Goal: Obtain resource: Obtain resource

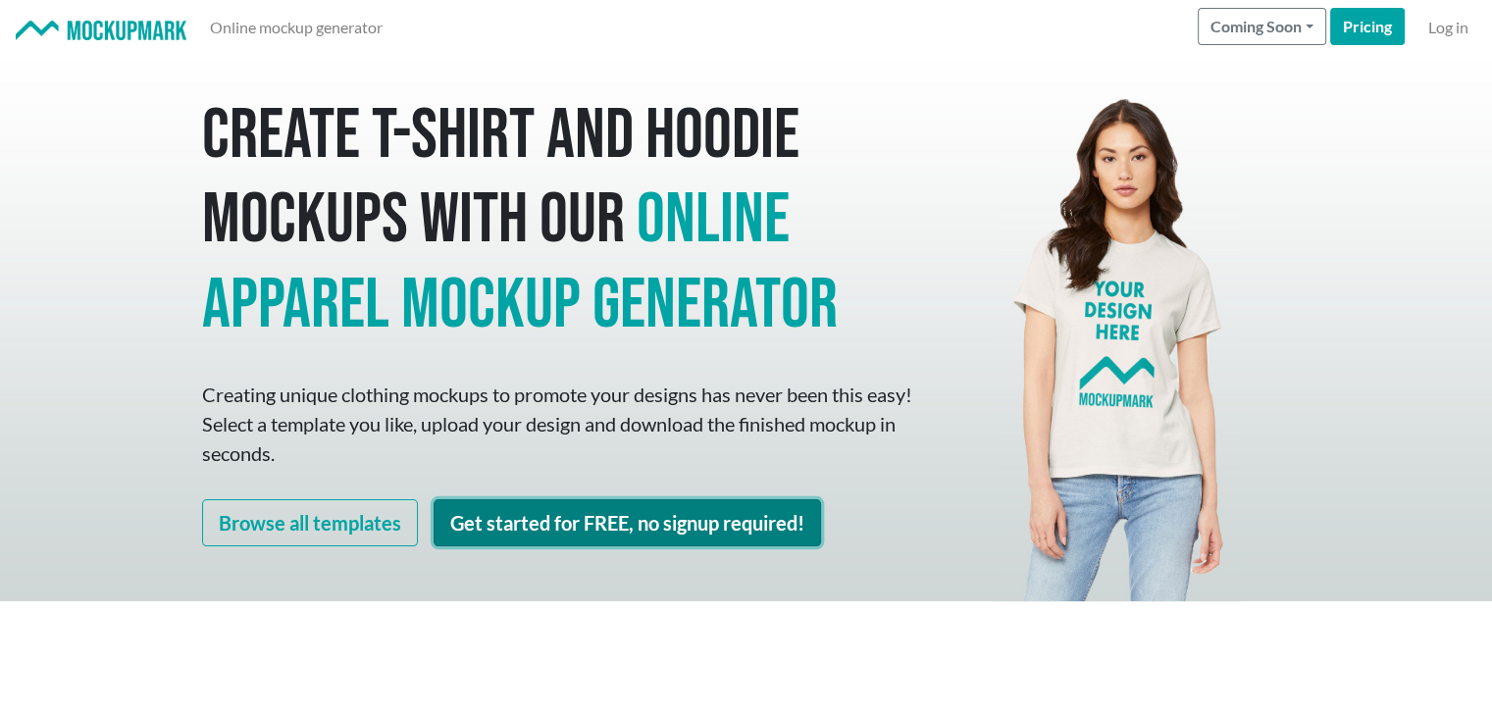
click at [514, 535] on link "Get started for FREE, no signup required!" at bounding box center [628, 522] width 388 height 47
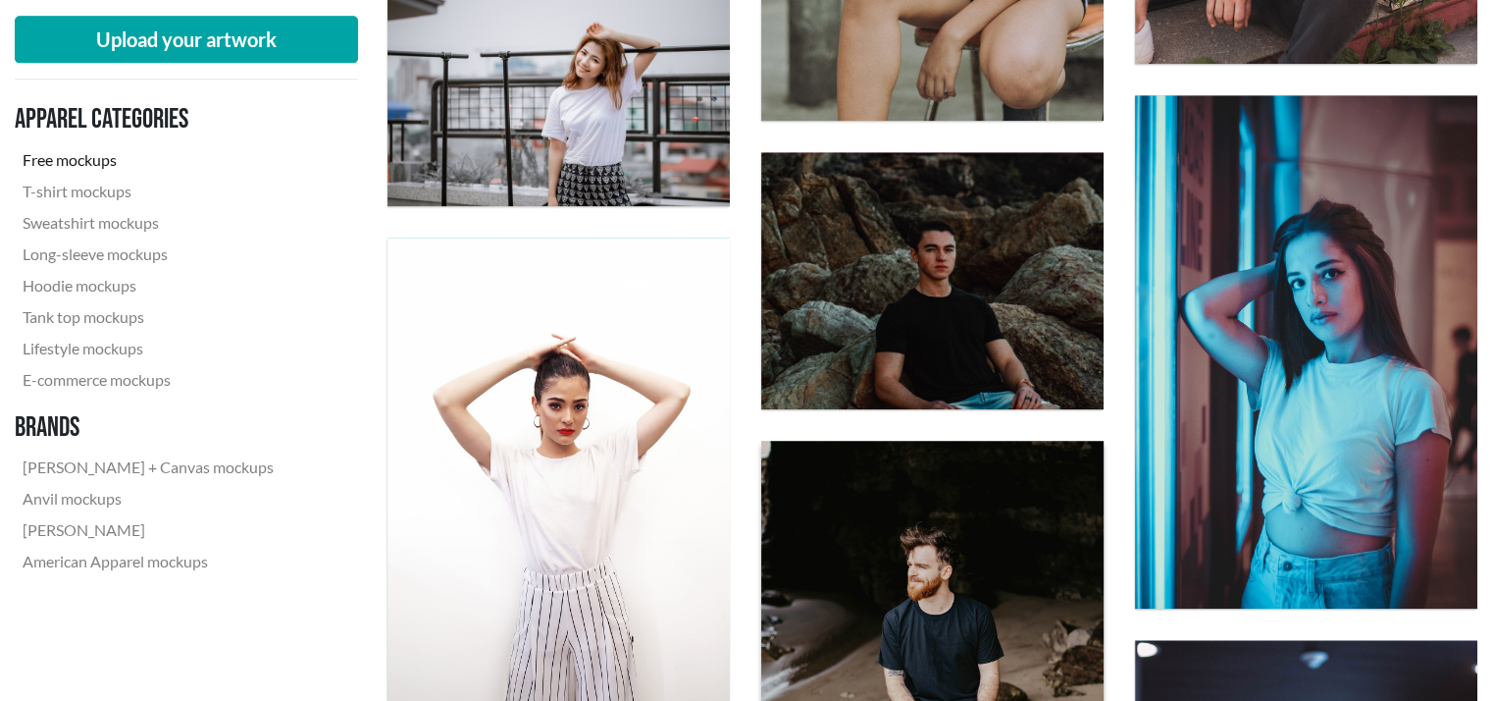
scroll to position [2060, 0]
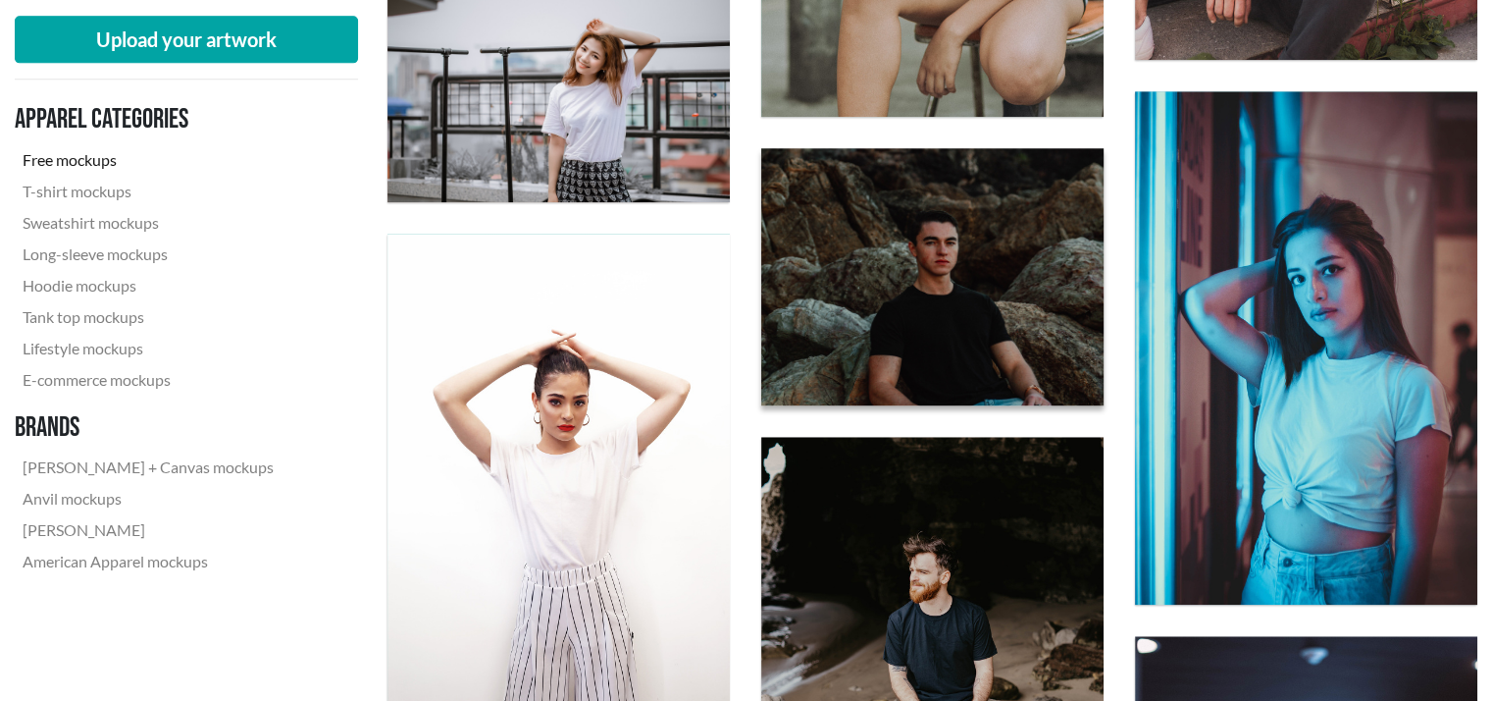
click at [903, 324] on img at bounding box center [933, 276] width 377 height 283
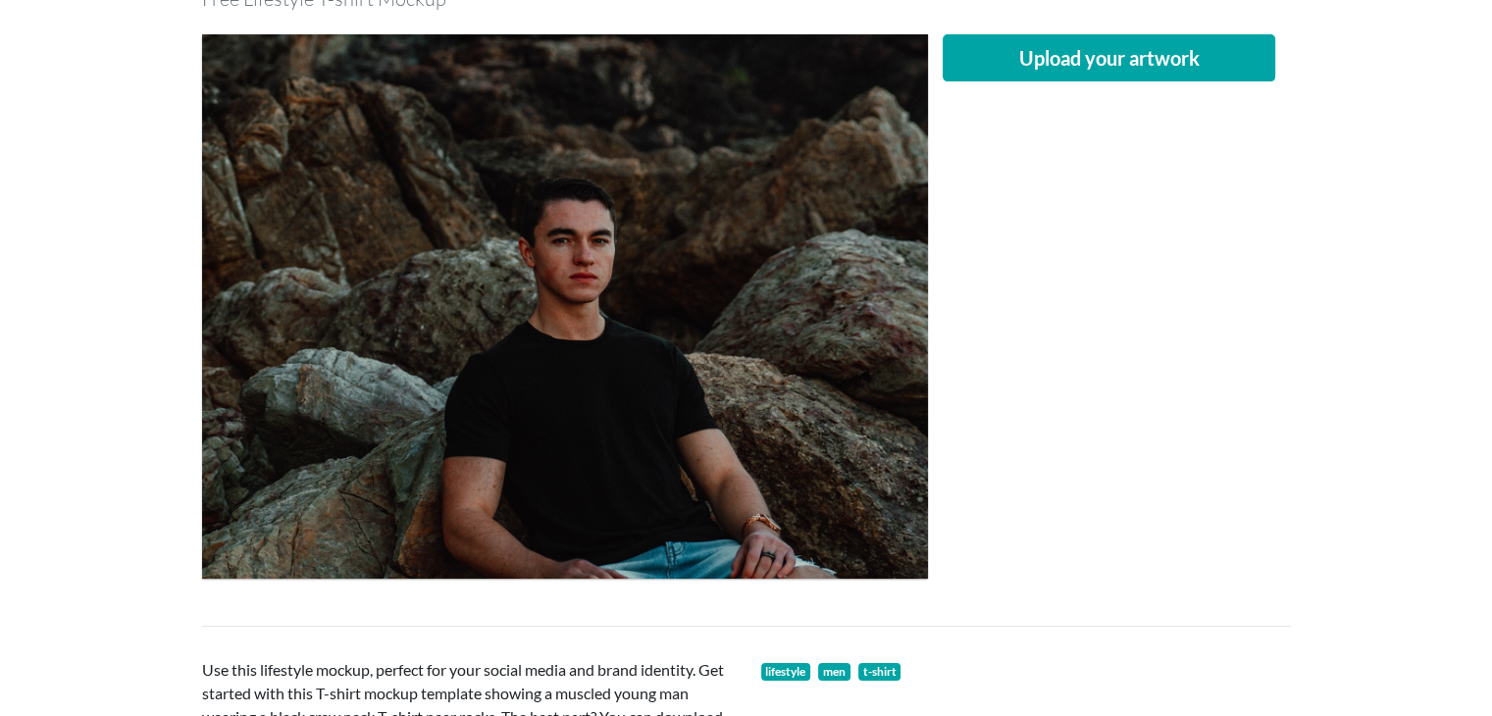
scroll to position [98, 0]
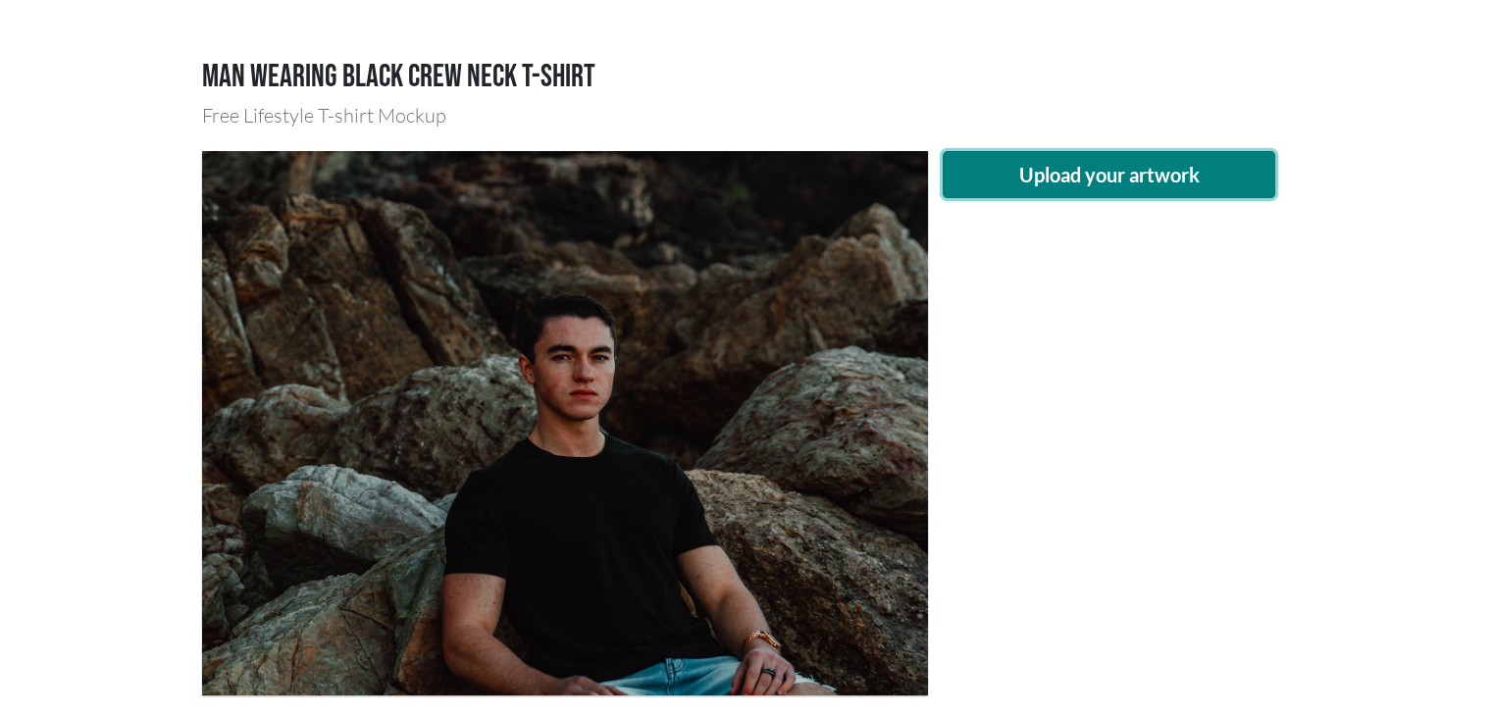
click at [1028, 169] on button "Upload your artwork" at bounding box center [1110, 174] width 334 height 47
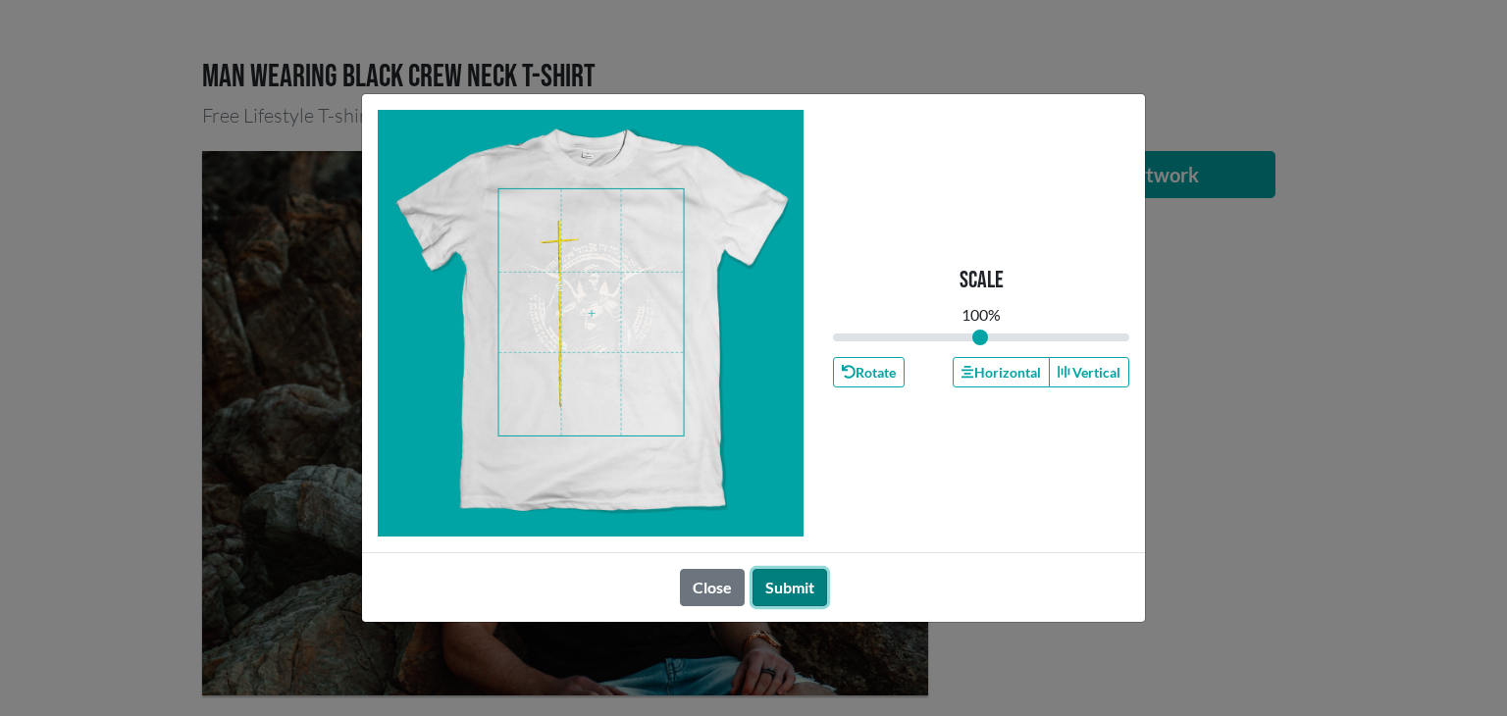
click at [806, 587] on button "Submit" at bounding box center [790, 587] width 75 height 37
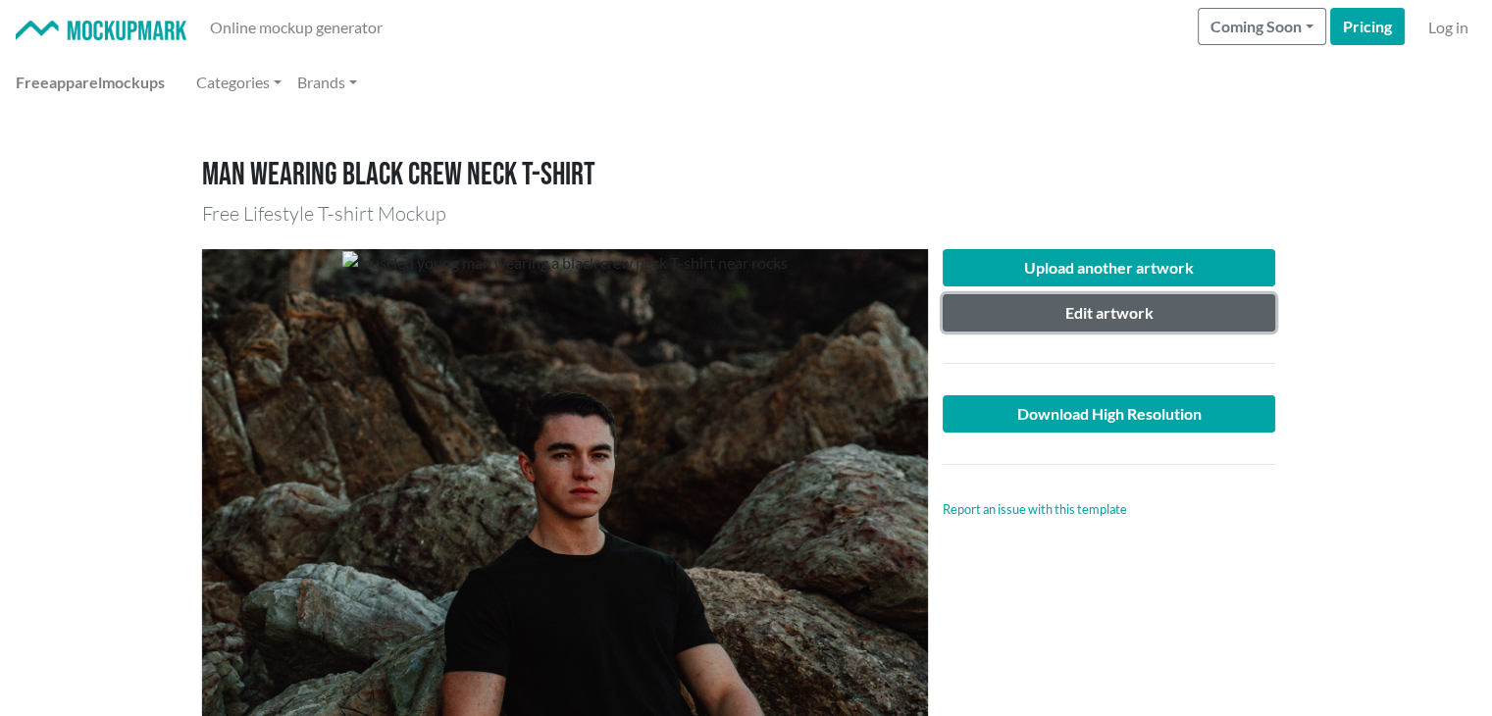
click at [1077, 321] on button "Edit artwork" at bounding box center [1110, 312] width 334 height 37
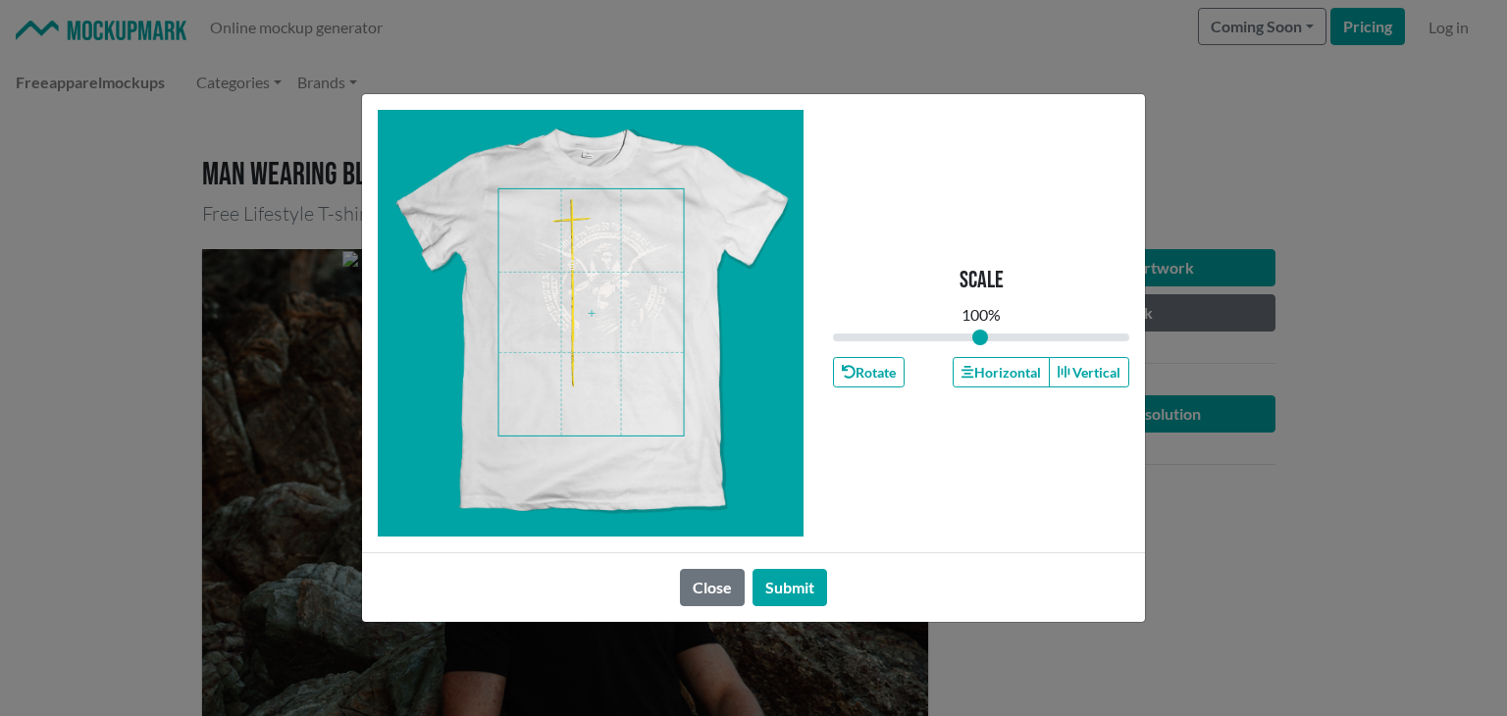
click at [507, 416] on div at bounding box center [591, 323] width 427 height 427
drag, startPoint x: 981, startPoint y: 338, endPoint x: 890, endPoint y: 342, distance: 91.4
type input "0.36"
click at [890, 342] on input "range" at bounding box center [981, 338] width 296 height 22
click at [638, 244] on span at bounding box center [591, 312] width 184 height 246
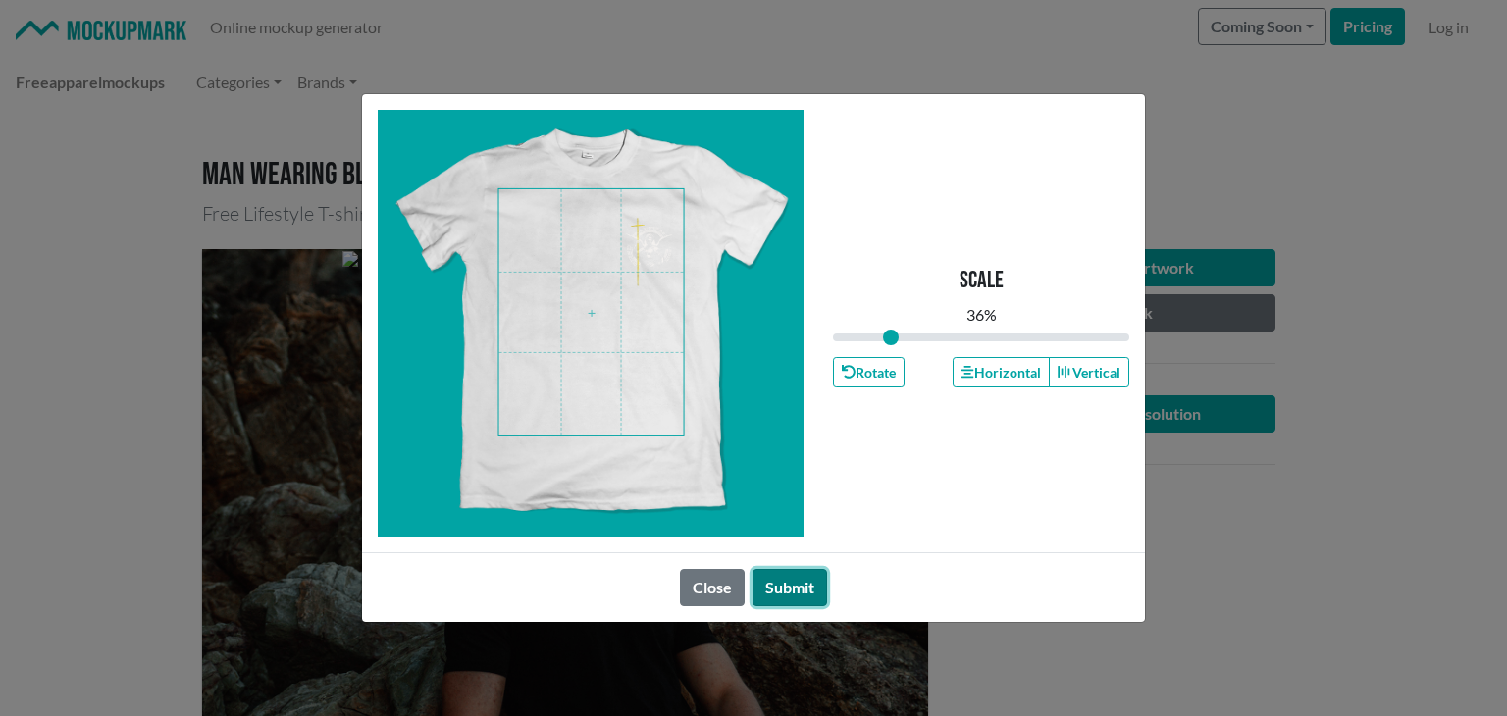
drag, startPoint x: 795, startPoint y: 589, endPoint x: 809, endPoint y: 590, distance: 14.7
click at [797, 589] on button "Submit" at bounding box center [790, 587] width 75 height 37
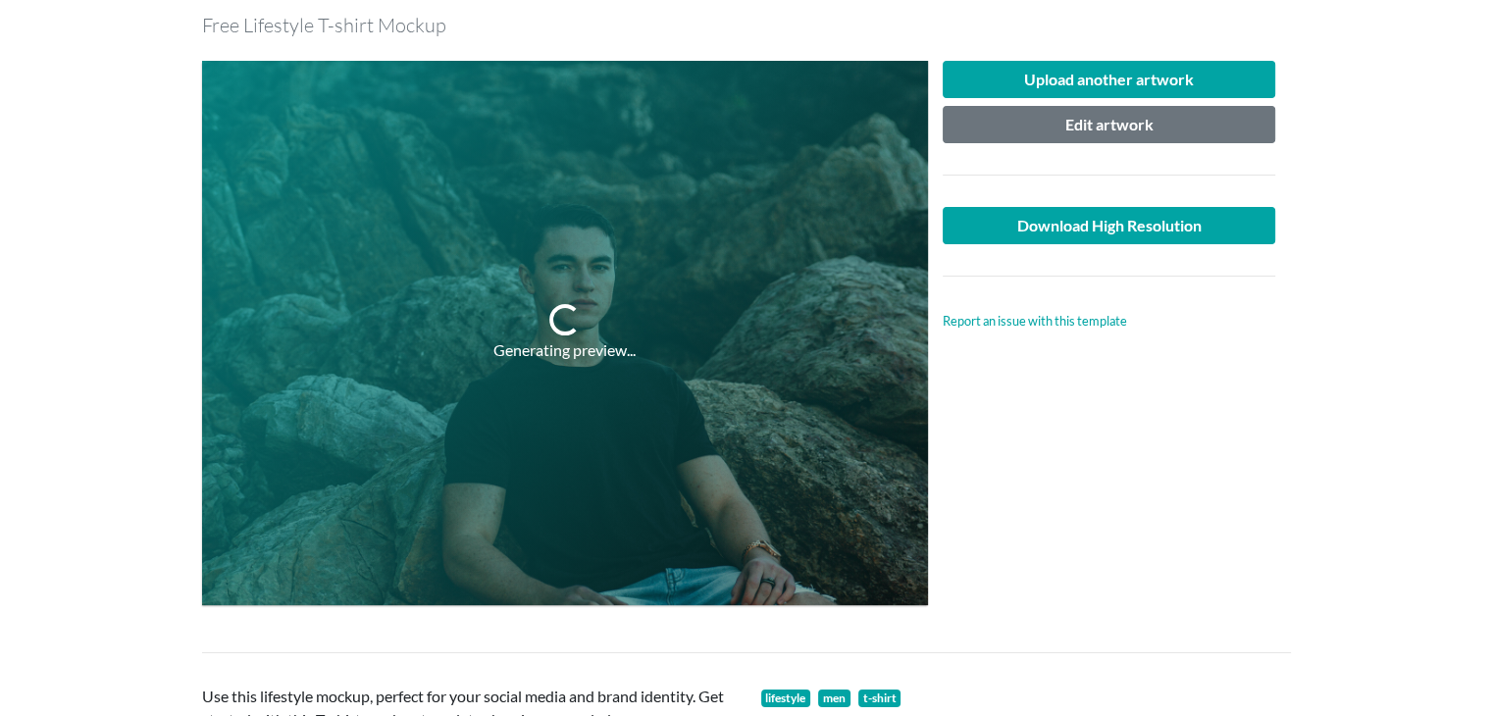
scroll to position [196, 0]
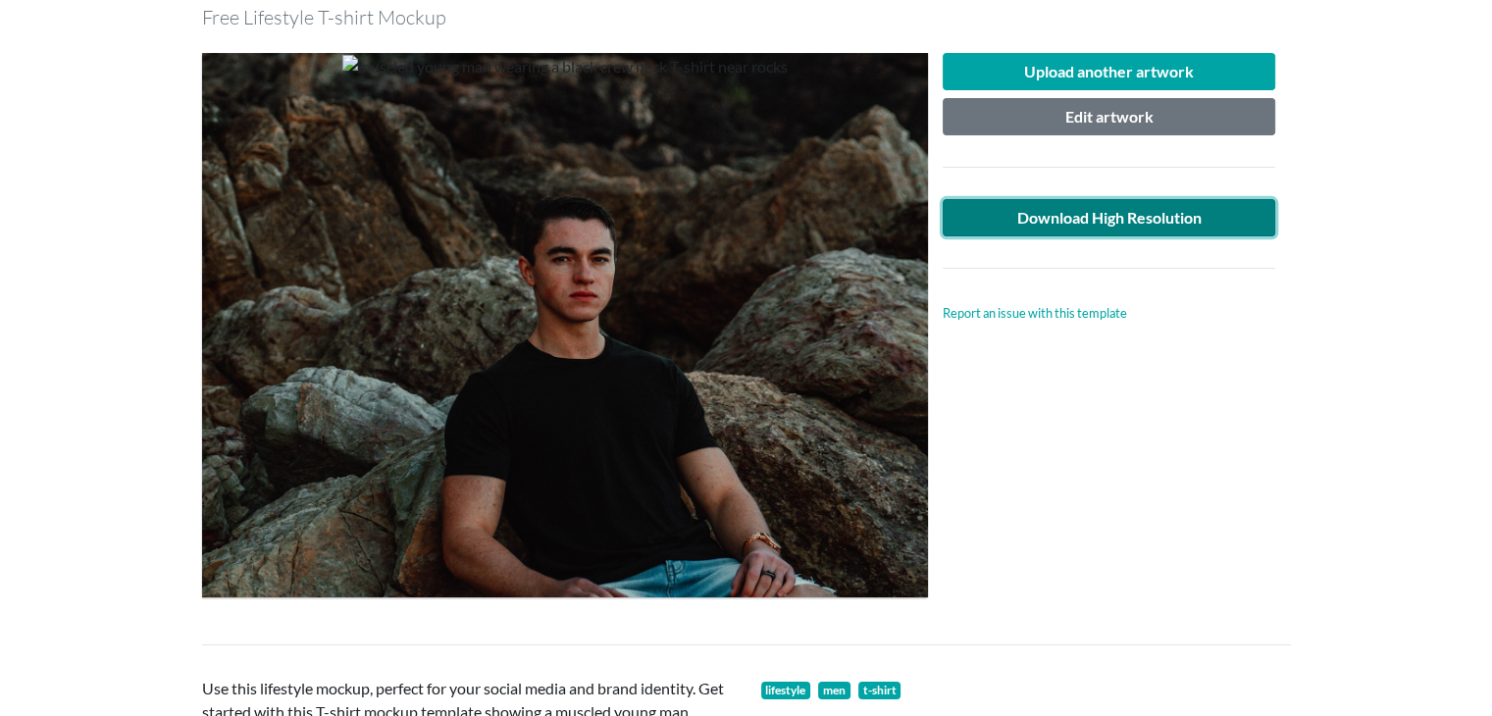
click at [1115, 217] on link "Download High Resolution" at bounding box center [1110, 217] width 334 height 37
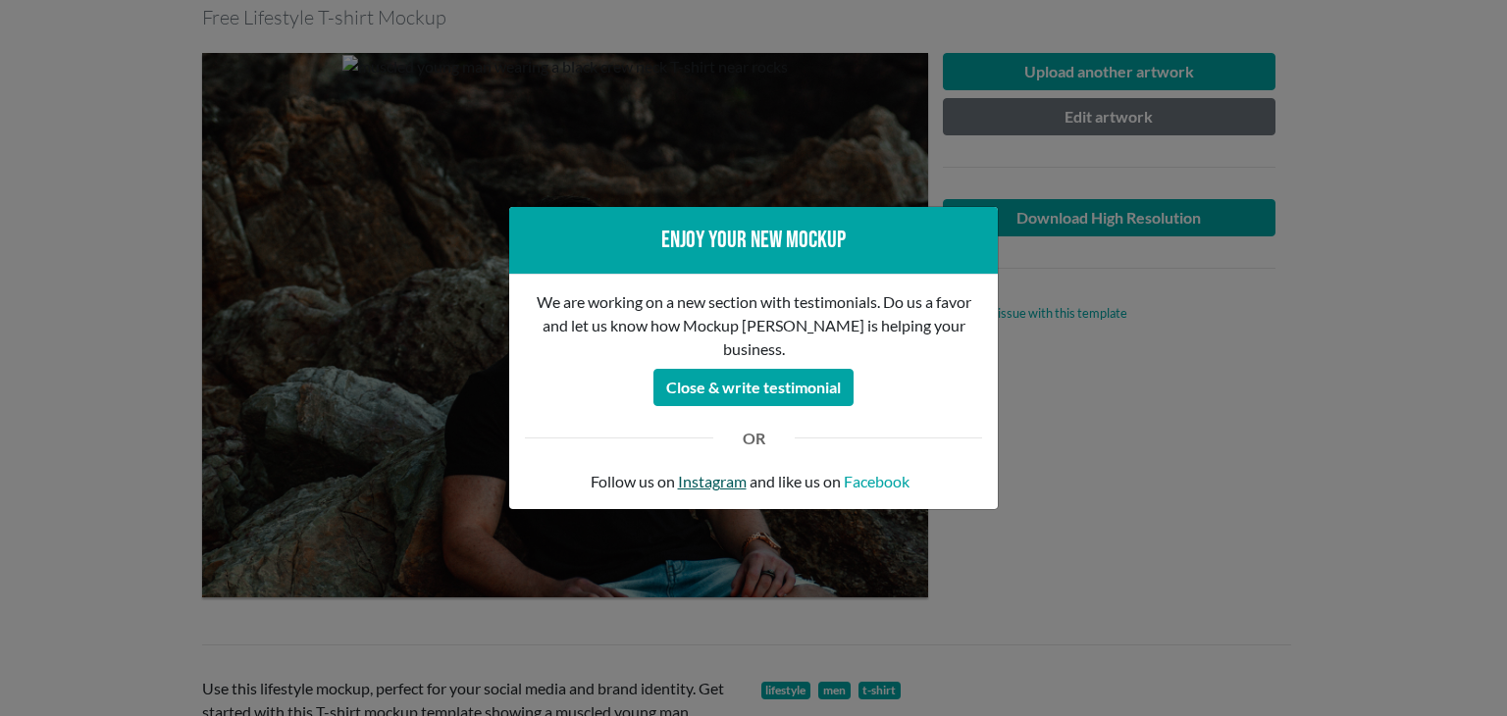
click at [730, 470] on link "Instagram" at bounding box center [712, 482] width 69 height 24
click at [1162, 455] on div "Enjoy your new mockup We are working on a new section with testimonials. Do us …" at bounding box center [753, 358] width 1507 height 716
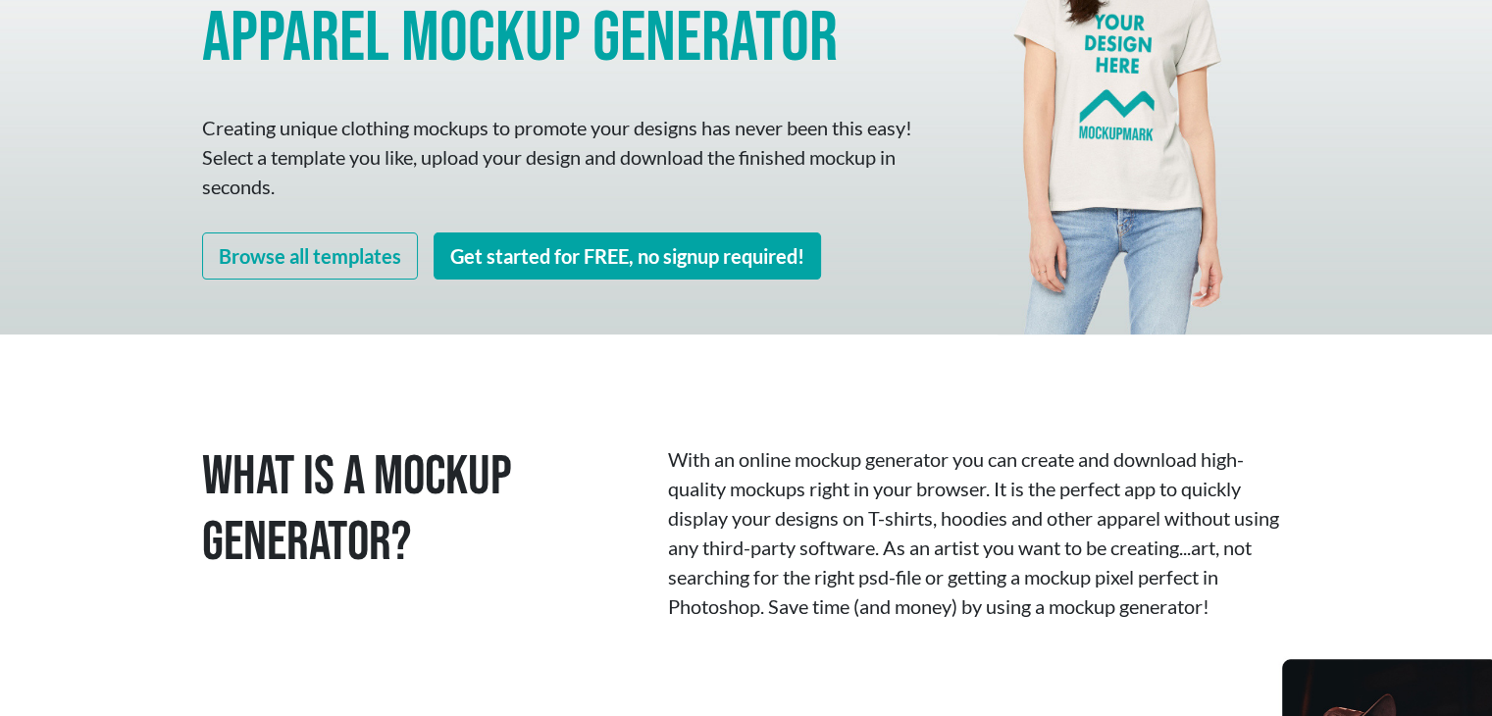
scroll to position [98, 0]
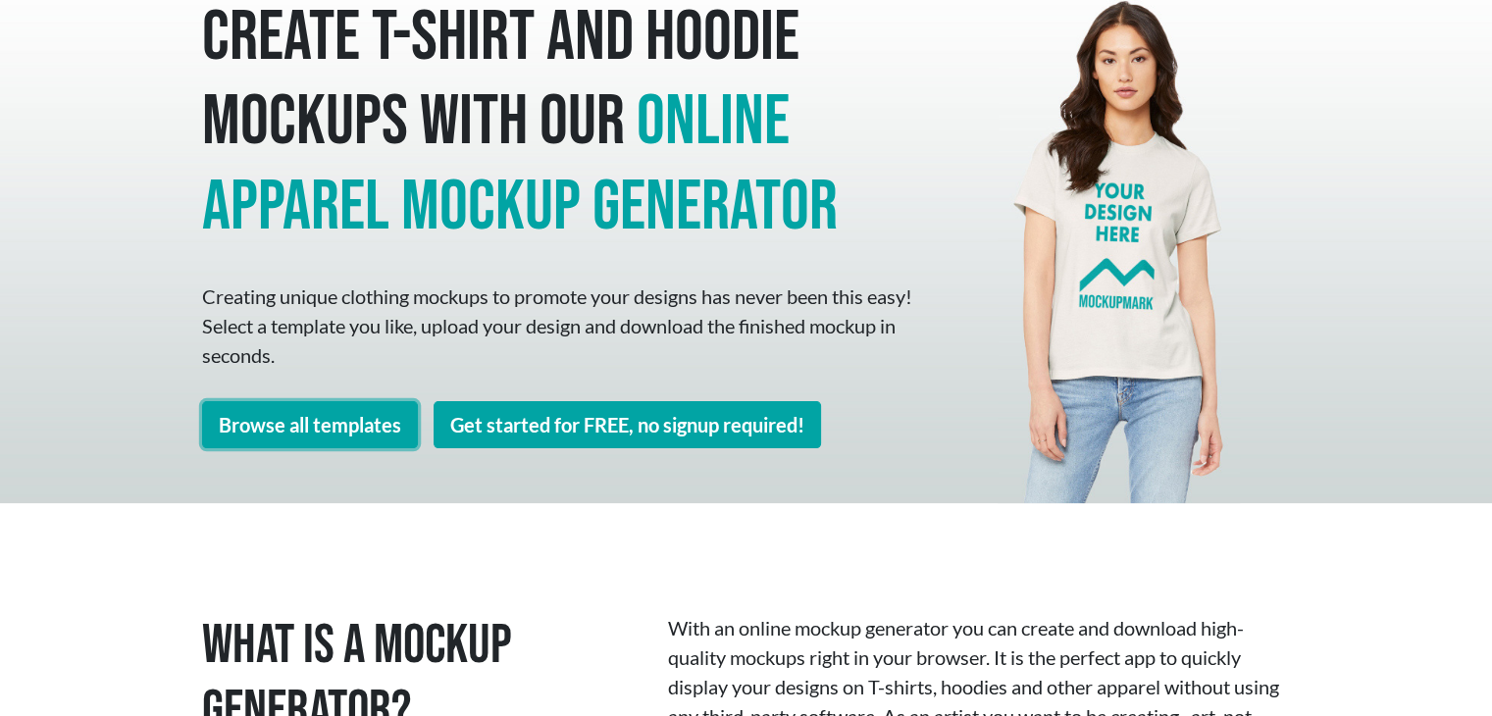
click at [286, 430] on link "Browse all templates" at bounding box center [310, 424] width 216 height 47
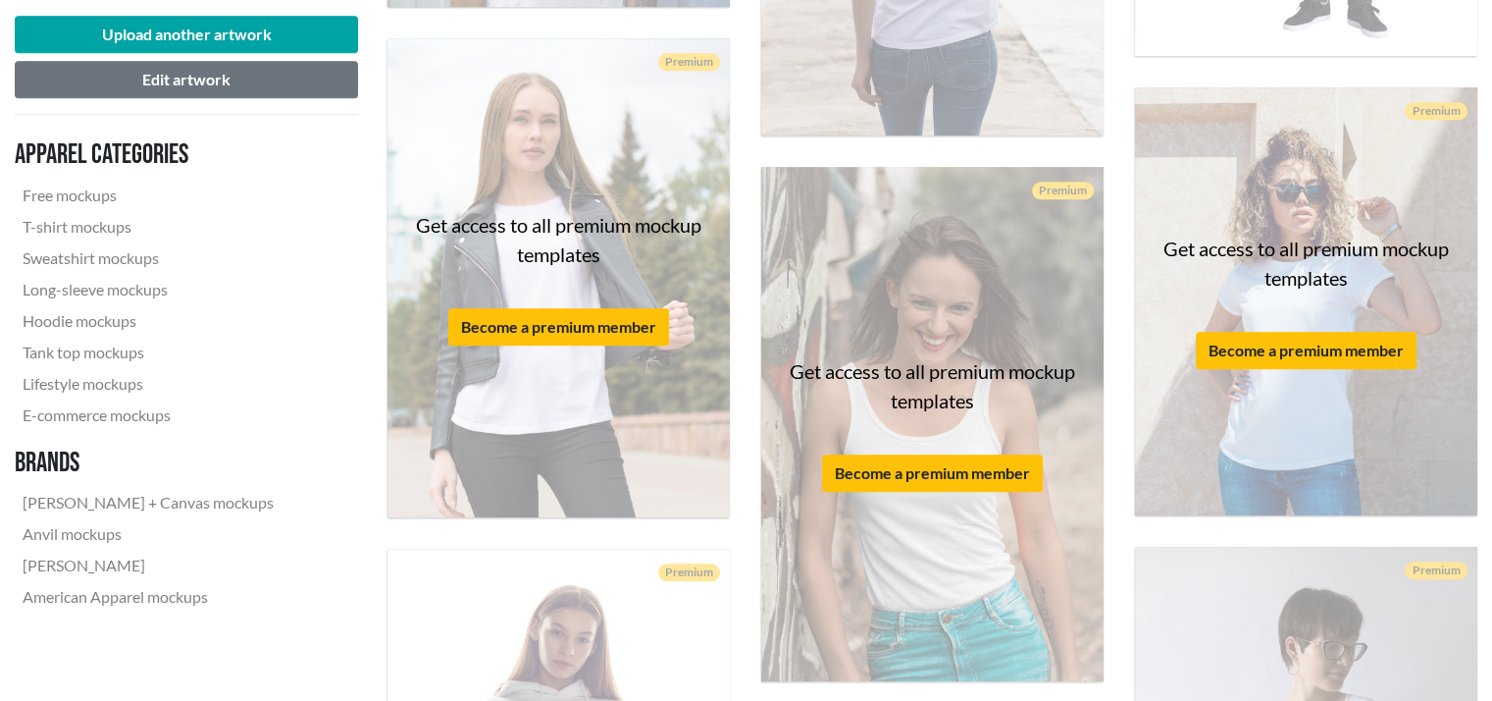
scroll to position [1766, 0]
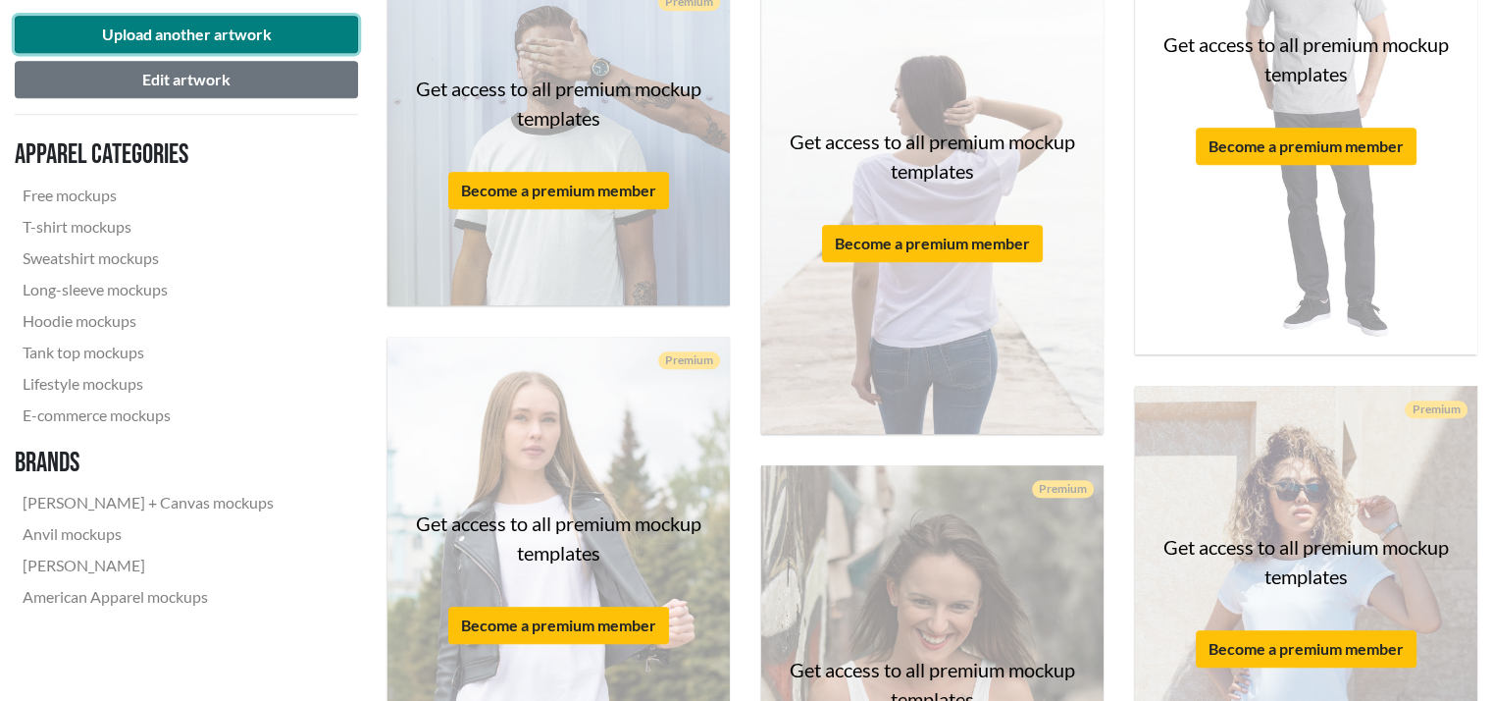
click at [69, 38] on button "Upload another artwork" at bounding box center [186, 34] width 343 height 37
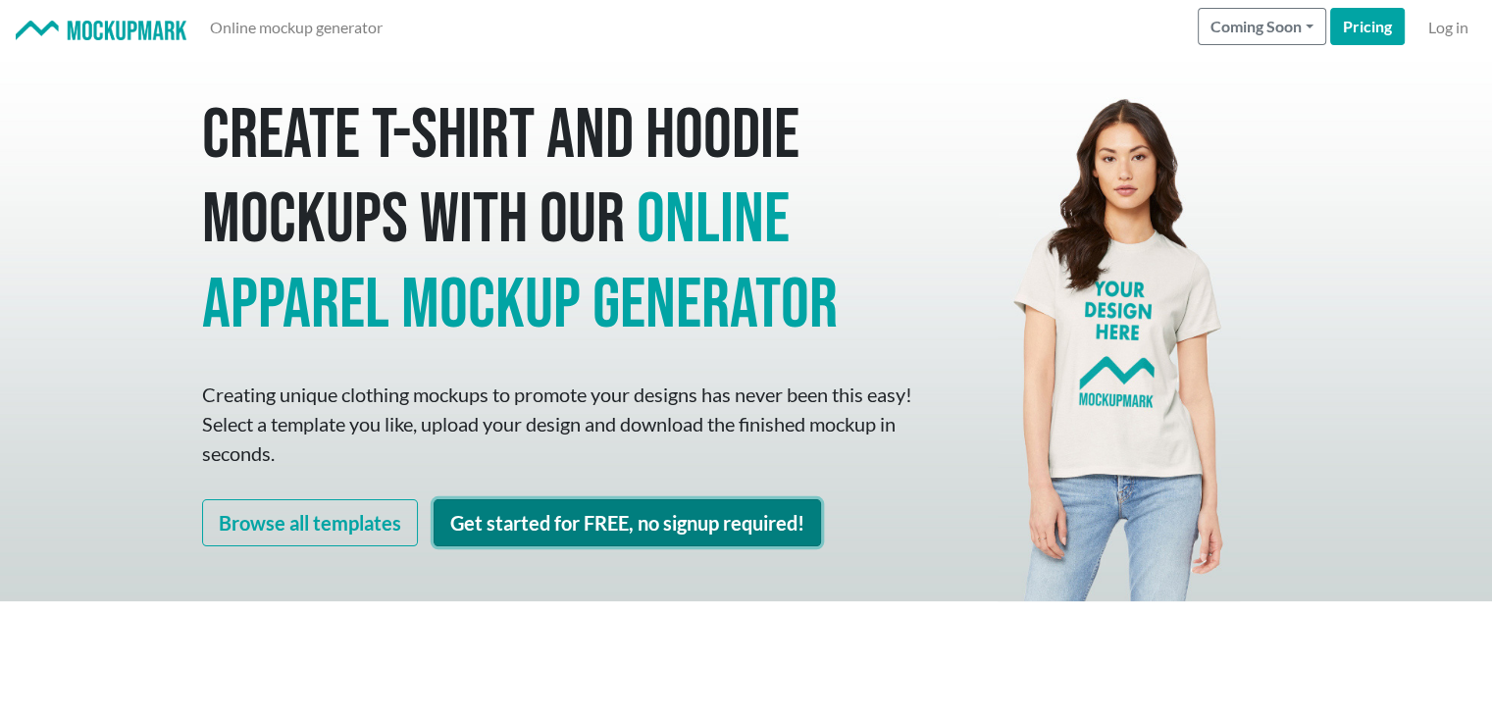
click at [557, 525] on link "Get started for FREE, no signup required!" at bounding box center [628, 522] width 388 height 47
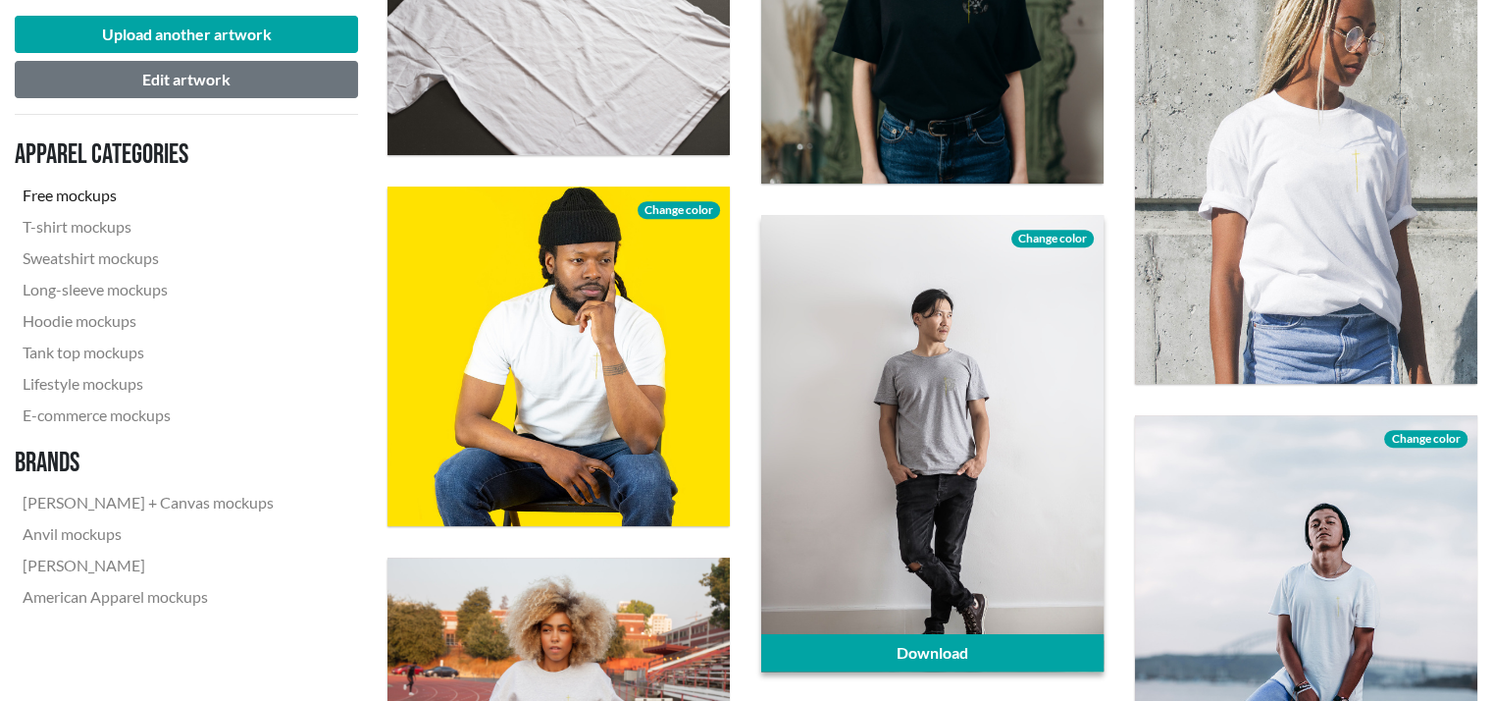
scroll to position [491, 0]
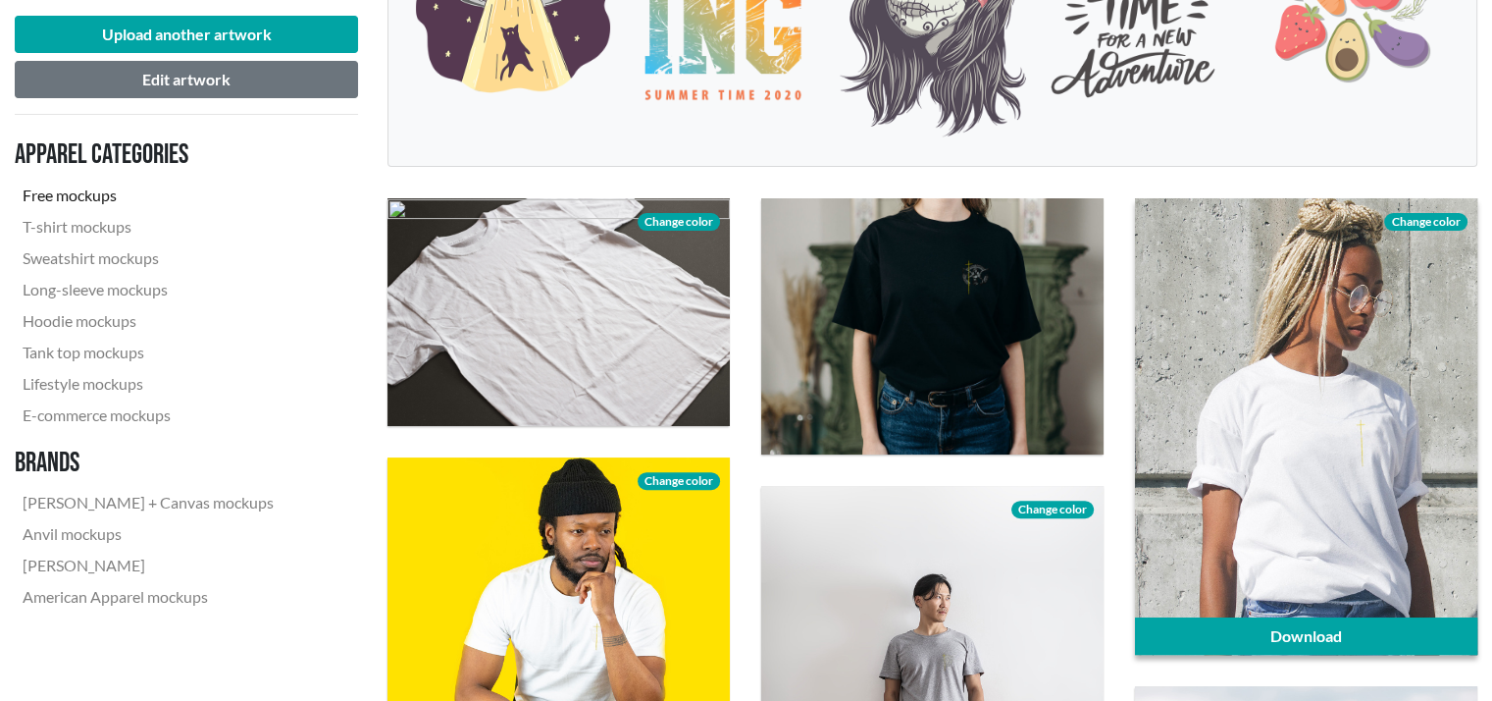
click at [1287, 517] on div at bounding box center [1306, 426] width 342 height 456
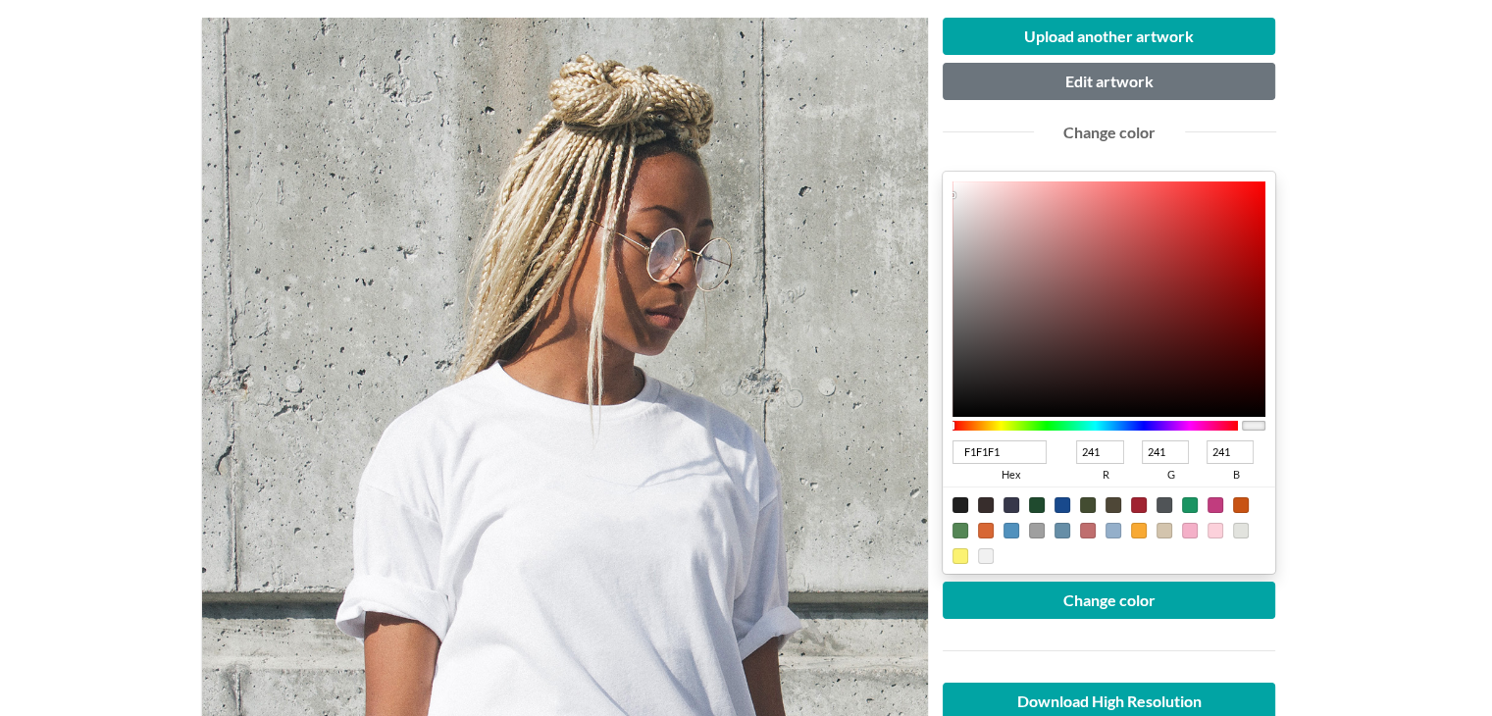
scroll to position [294, 0]
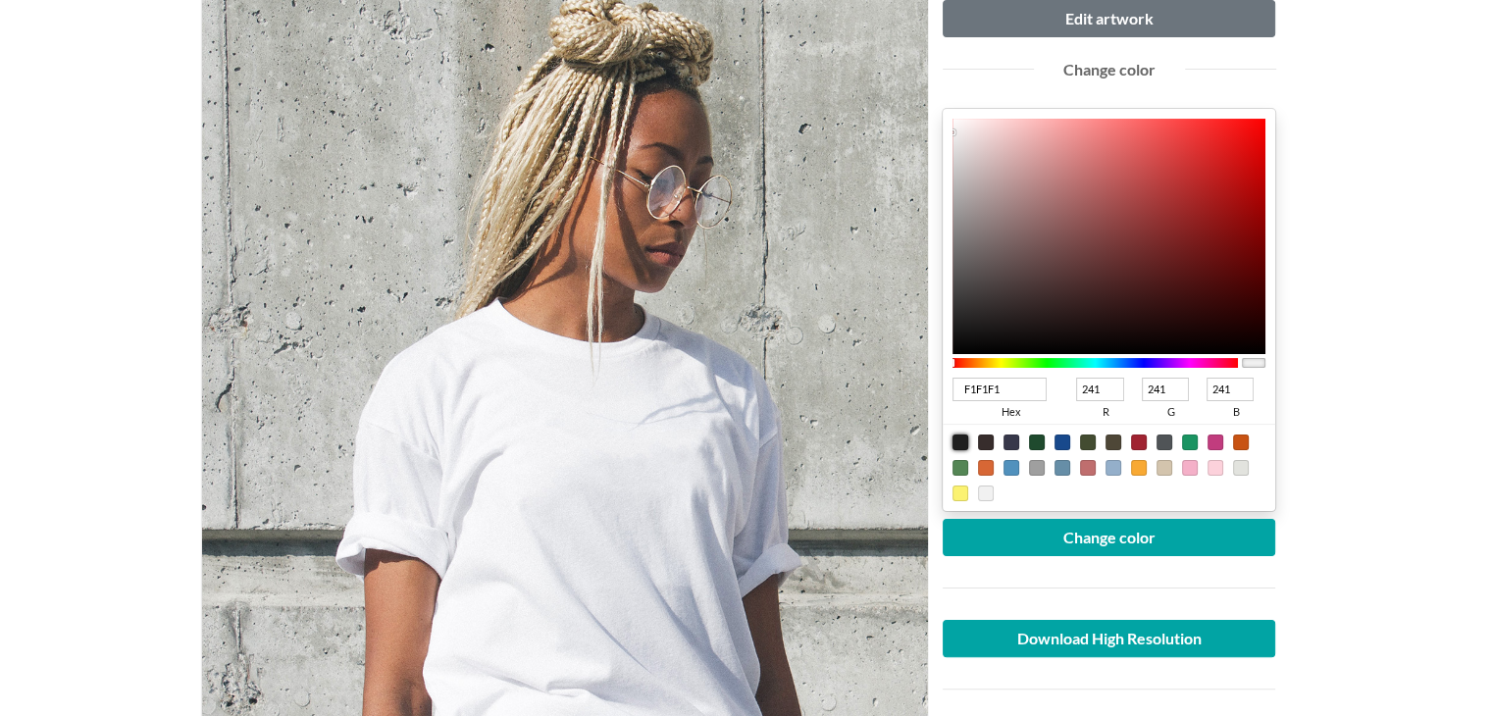
click at [961, 436] on div at bounding box center [961, 443] width 16 height 16
type input "1F1F1F"
type input "31"
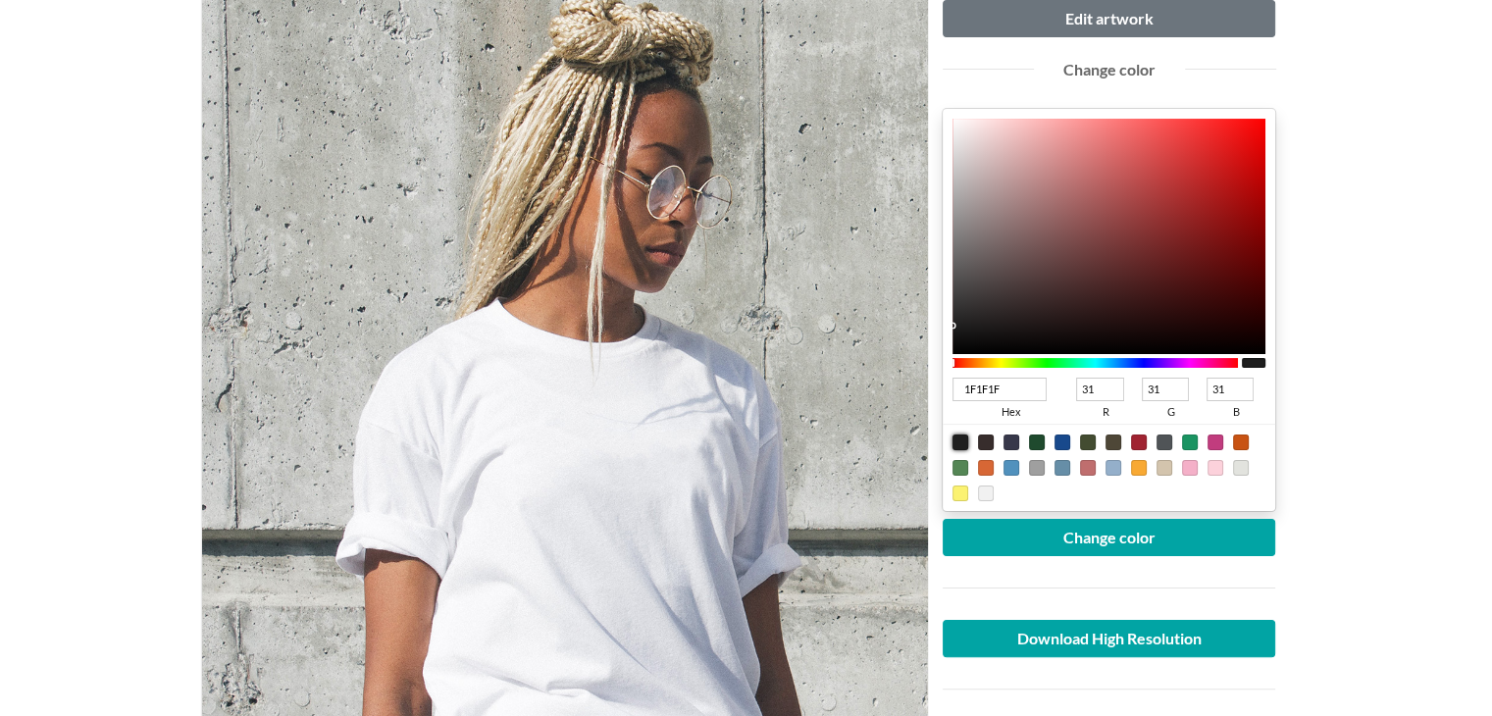
click at [960, 444] on div at bounding box center [961, 443] width 16 height 16
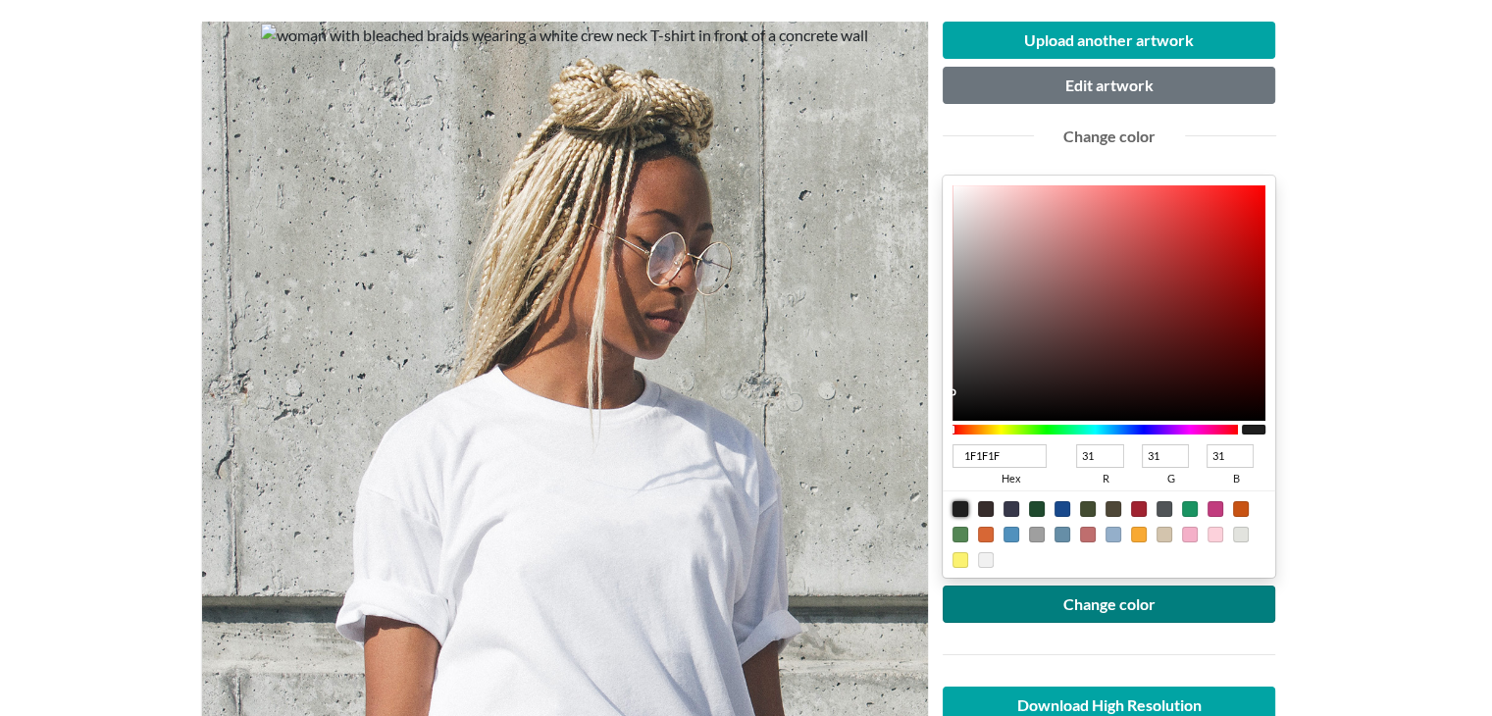
scroll to position [196, 0]
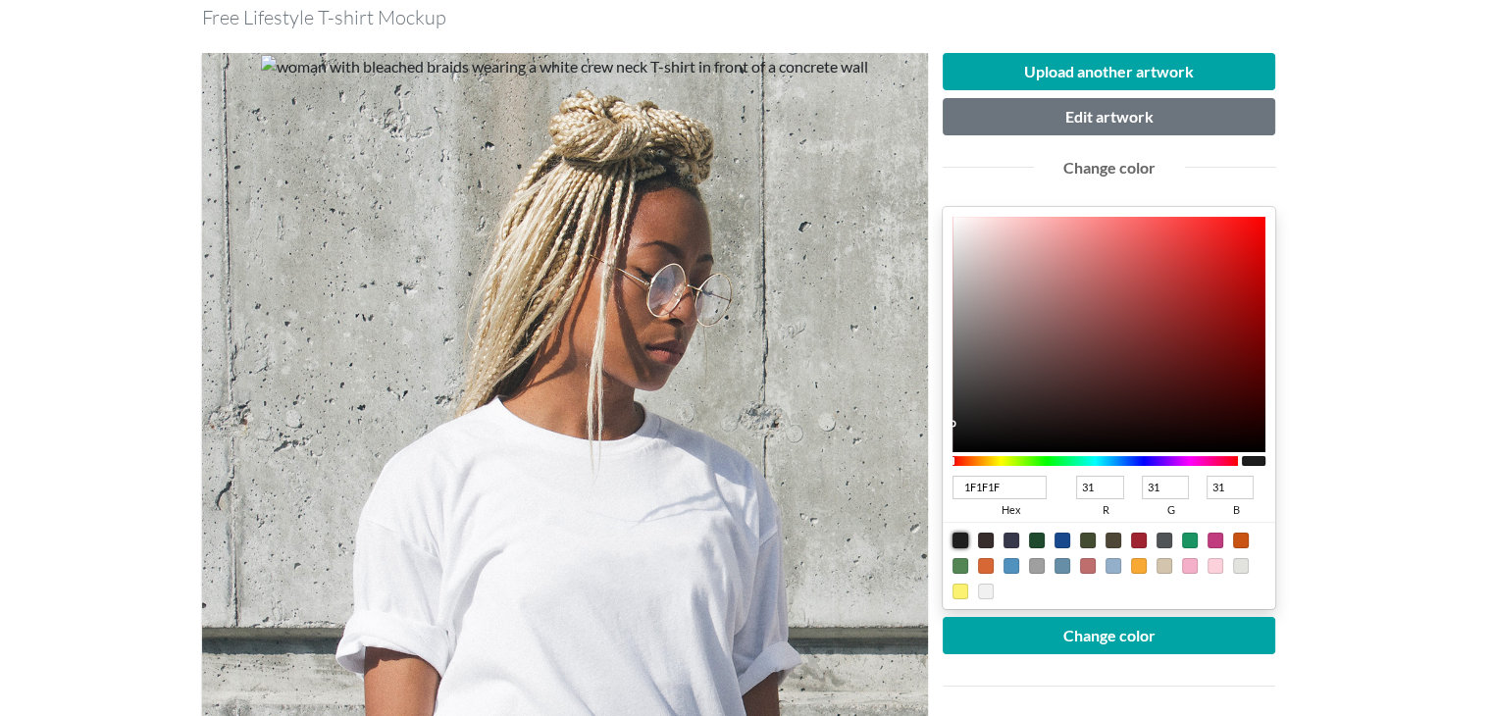
type input "272626"
type input "39"
type input "38"
type input "262525"
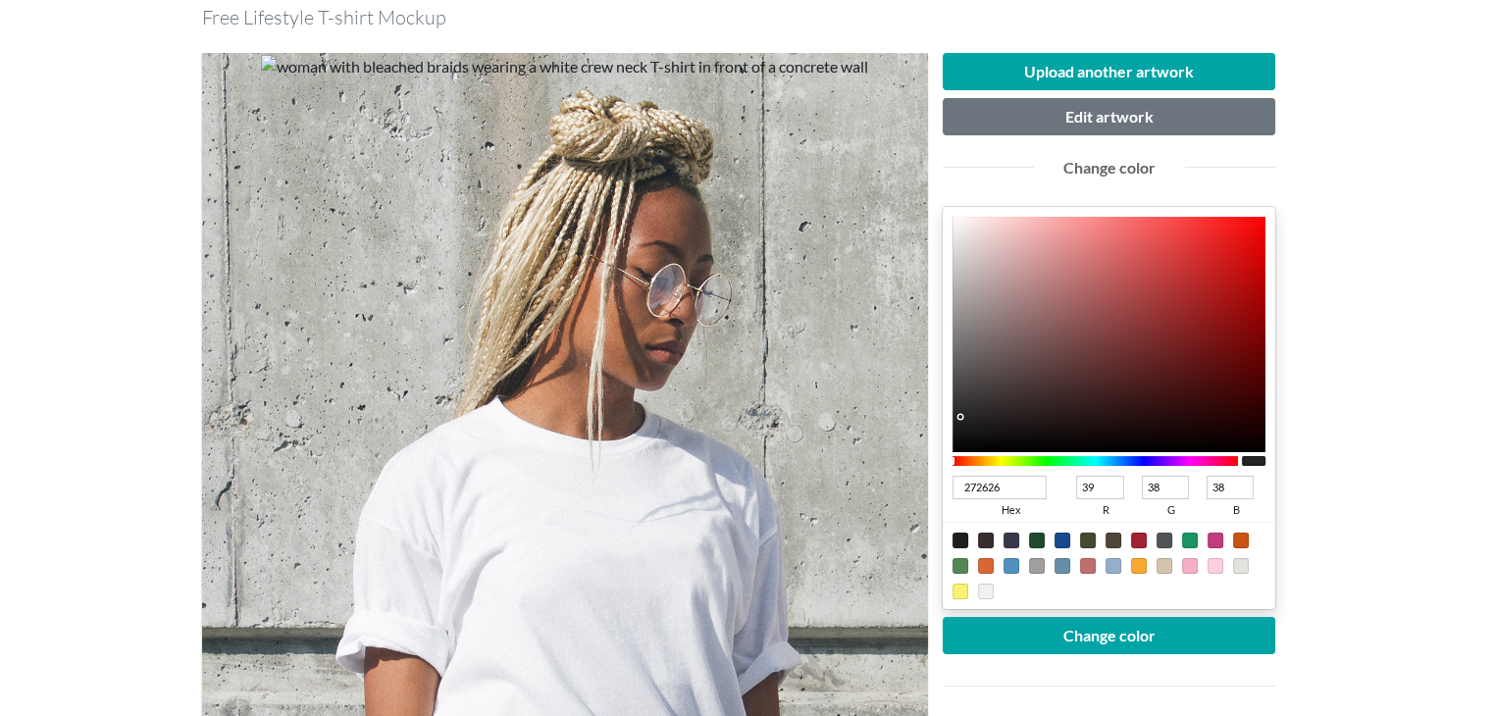
type input "38"
type input "37"
type input "040404"
type input "4"
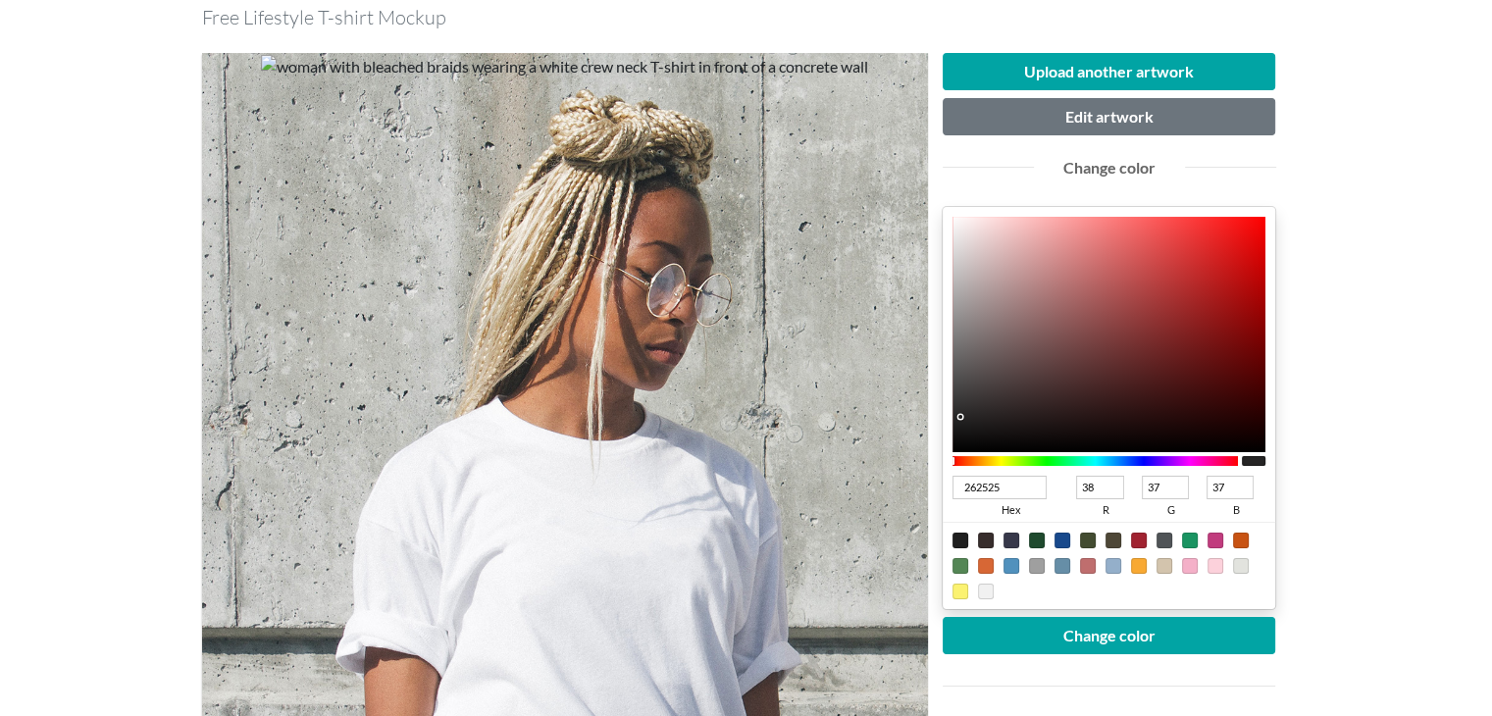
type input "4"
type input "000000"
type input "0"
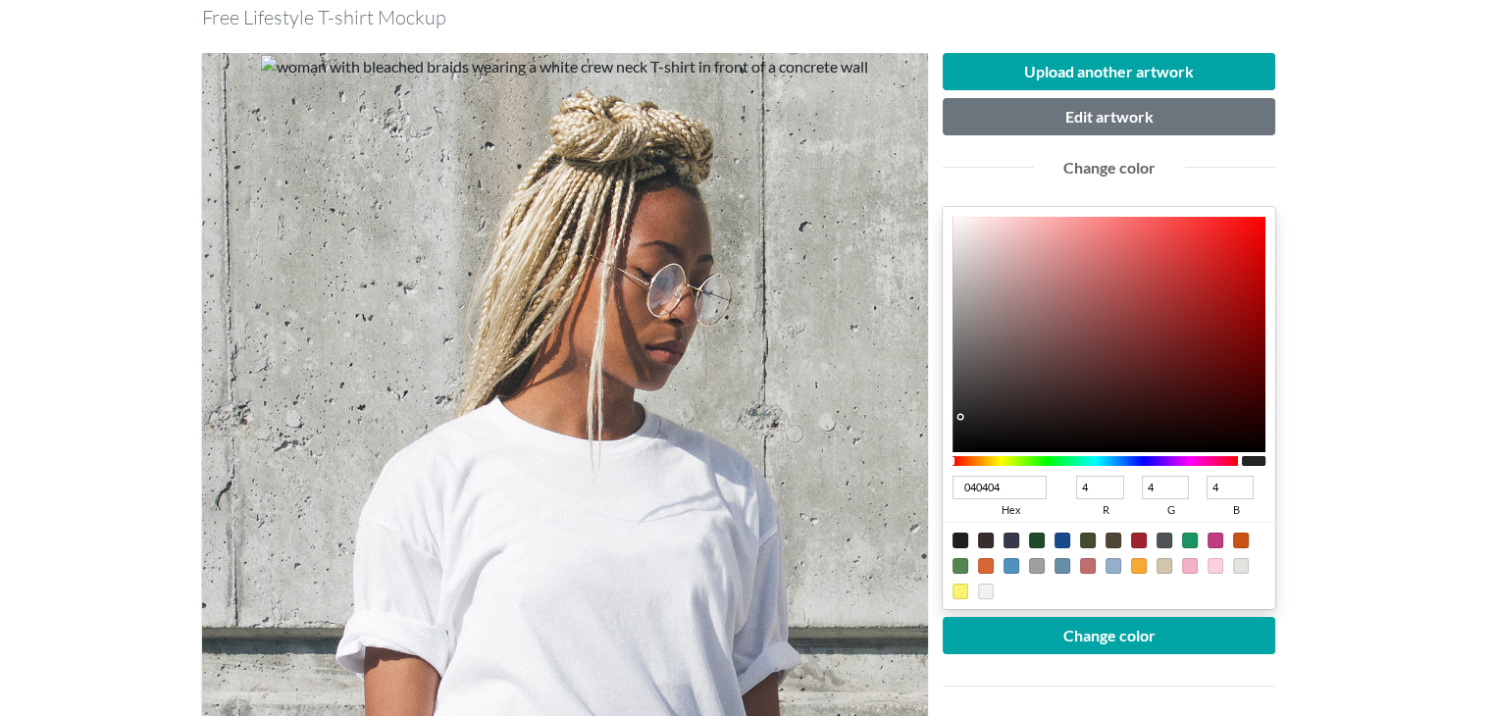
type input "0"
drag, startPoint x: 954, startPoint y: 416, endPoint x: 961, endPoint y: 492, distance: 75.9
click at [961, 492] on div "000000 hex 0 r 0 g 0 b 100 a" at bounding box center [1110, 408] width 334 height 402
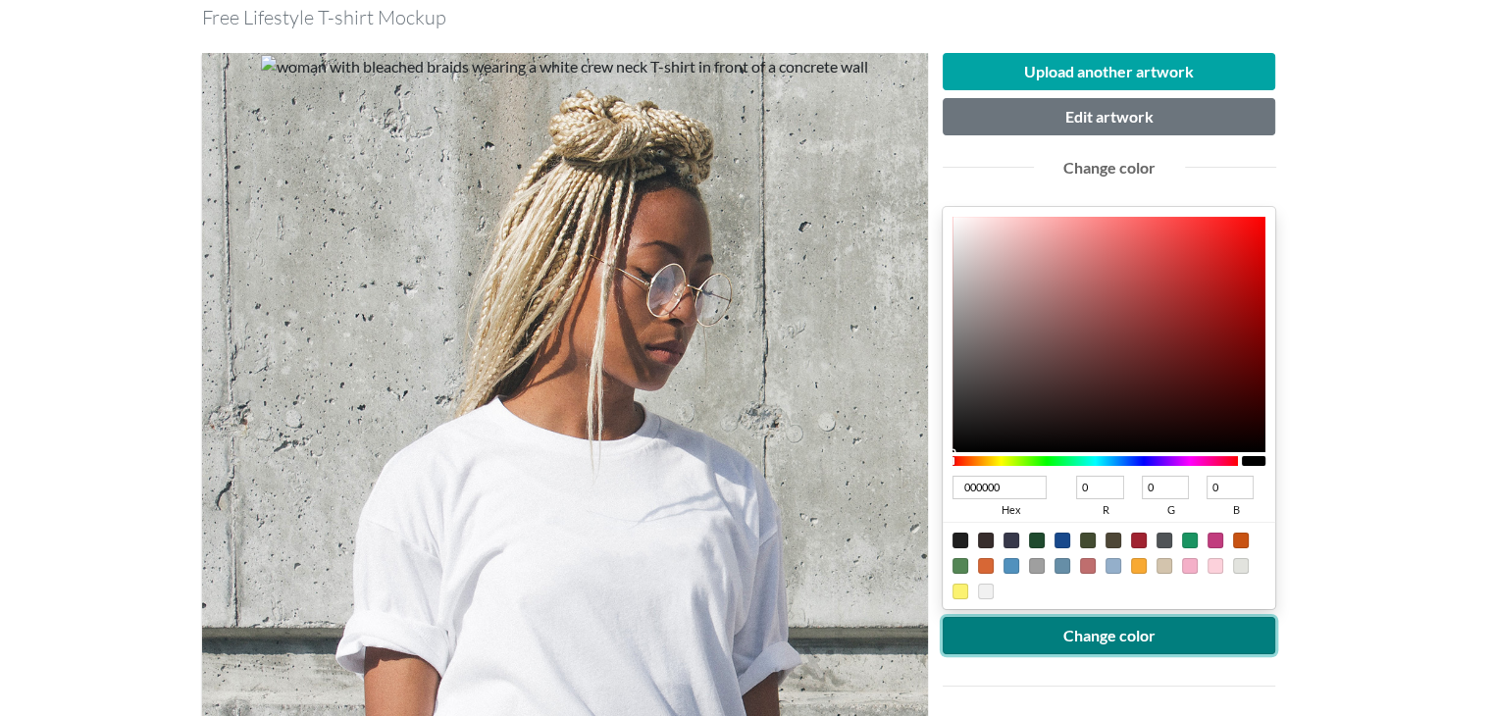
click at [1069, 644] on button "Change color" at bounding box center [1110, 635] width 334 height 37
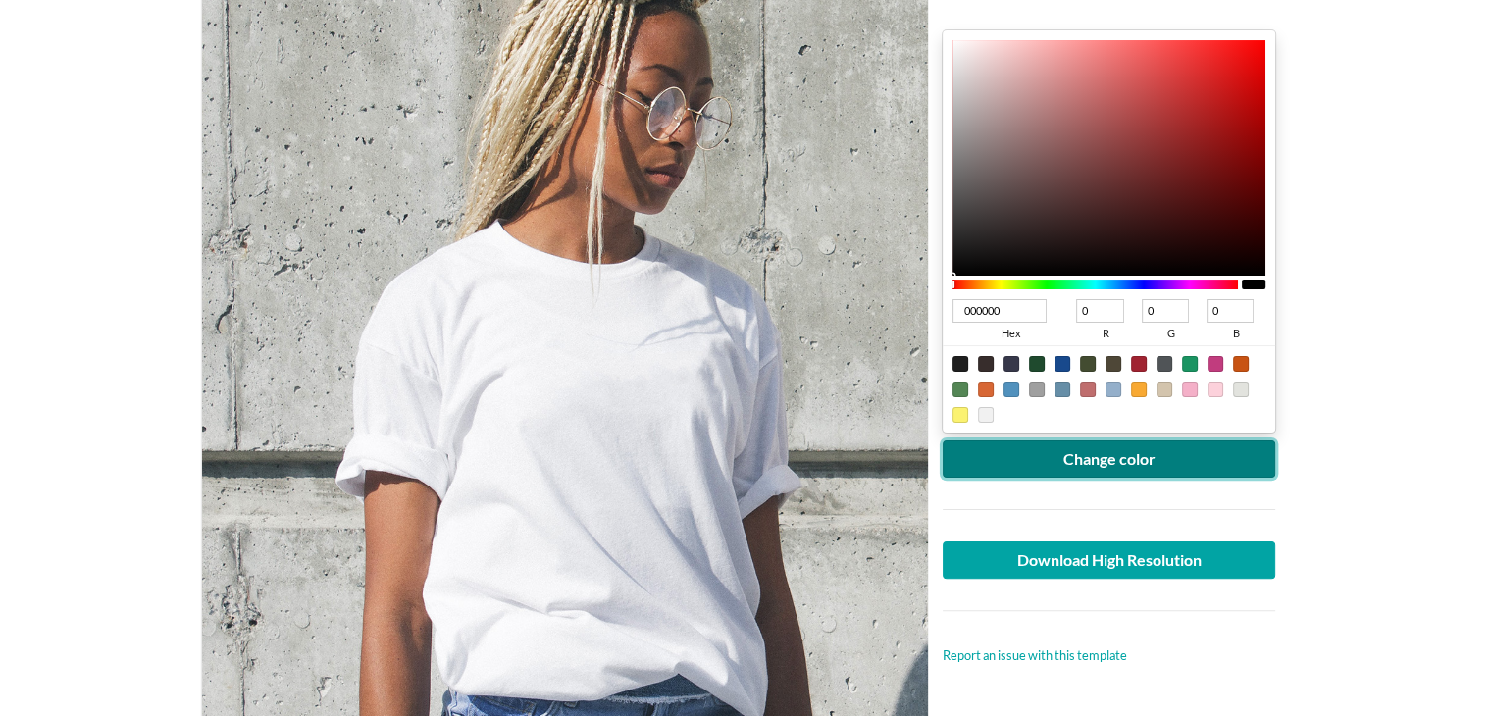
scroll to position [392, 0]
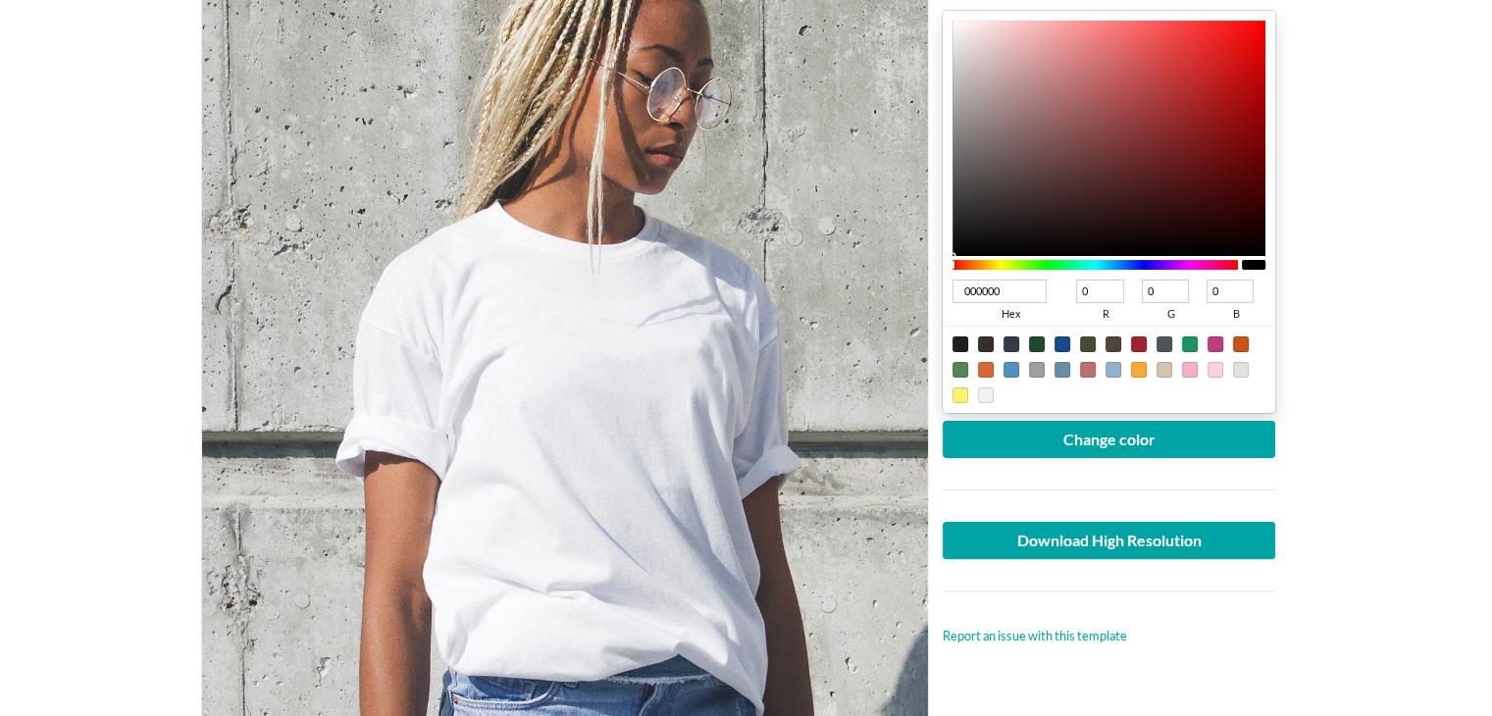
type input "010101"
type input "1"
type input "030202"
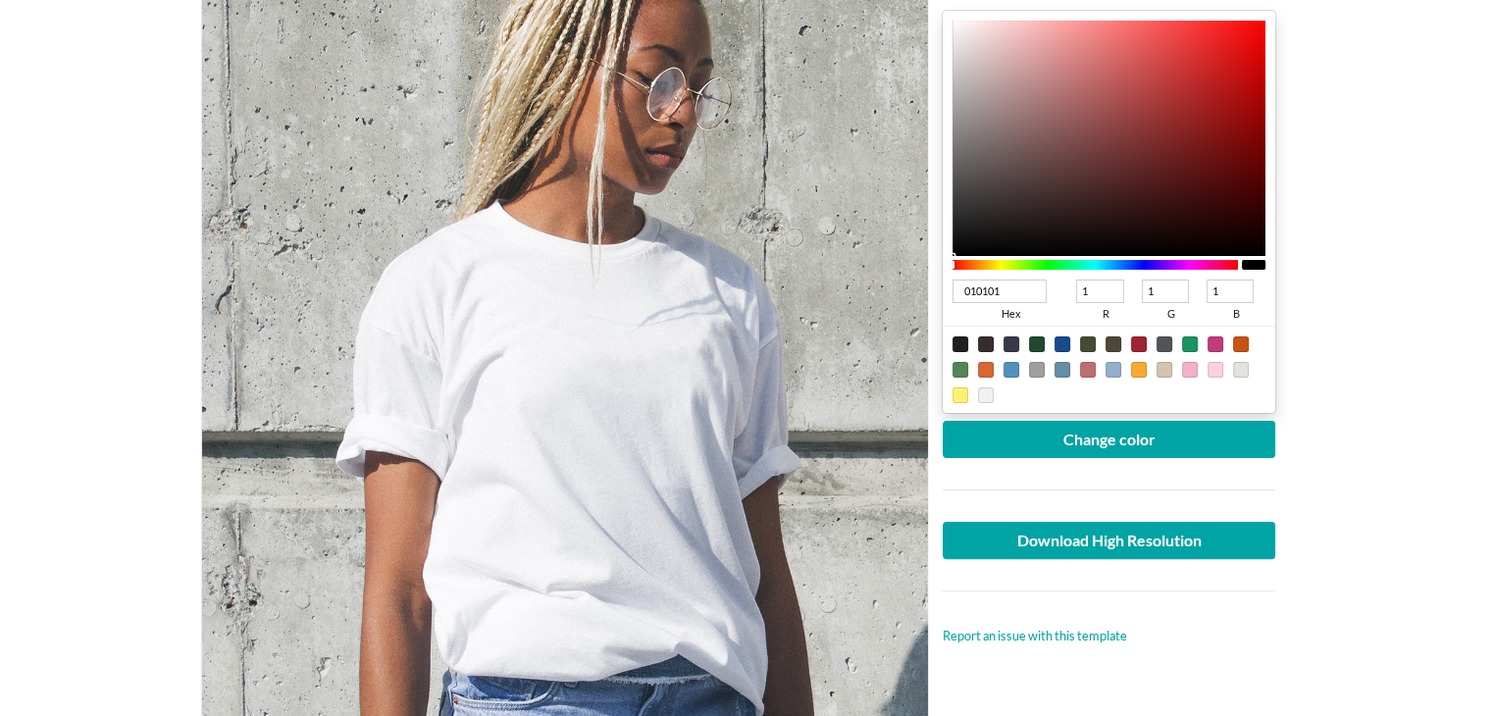
type input "3"
type input "2"
type input "070707"
type input "7"
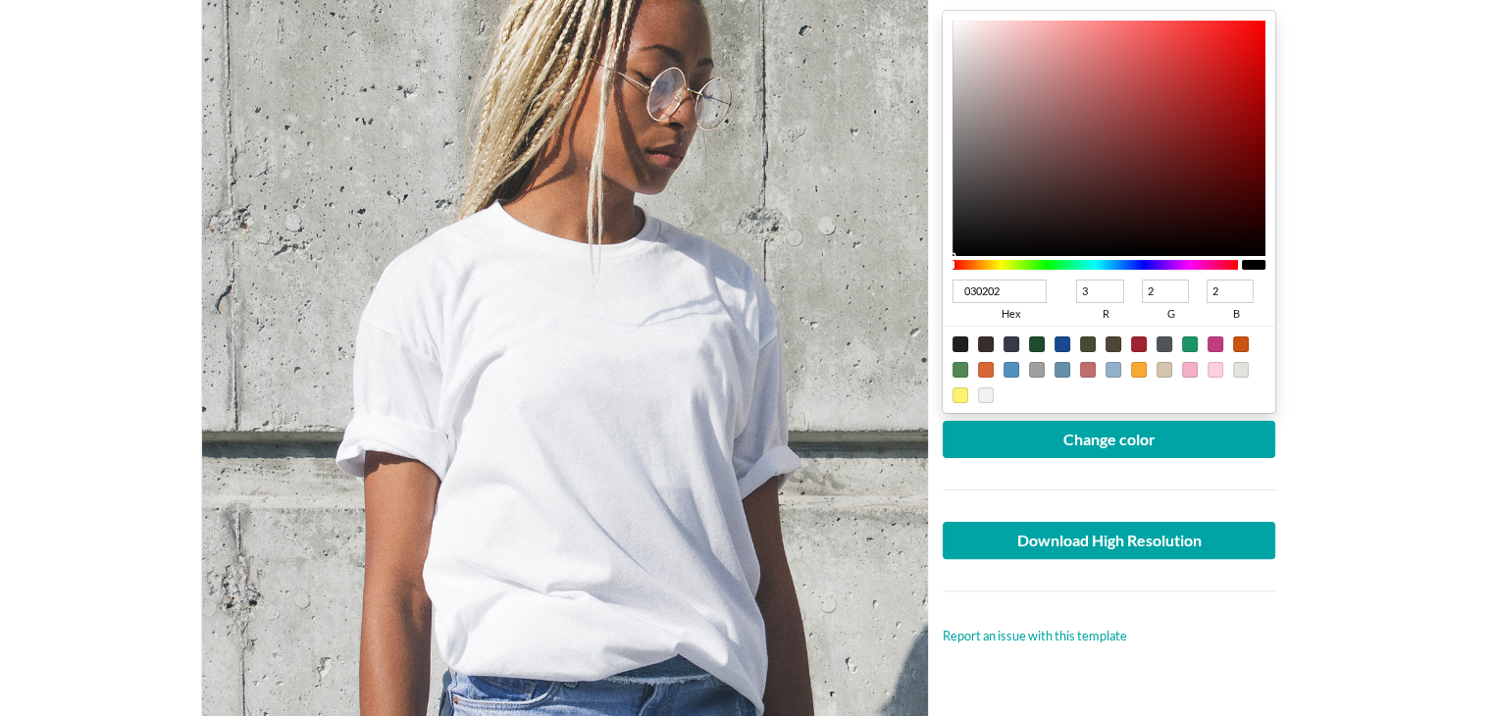
type input "7"
type input "191818"
type input "25"
type input "24"
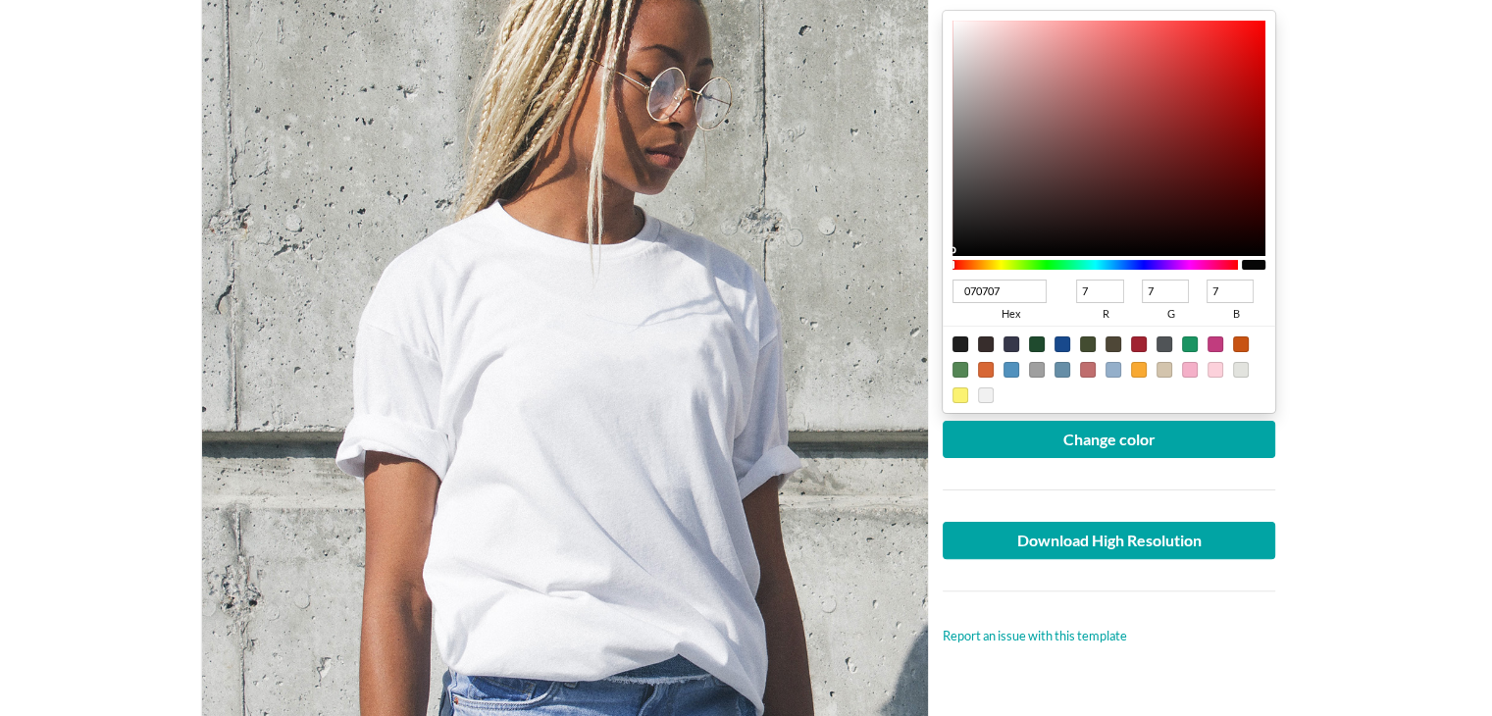
type input "24"
type input "161515"
type input "22"
type input "21"
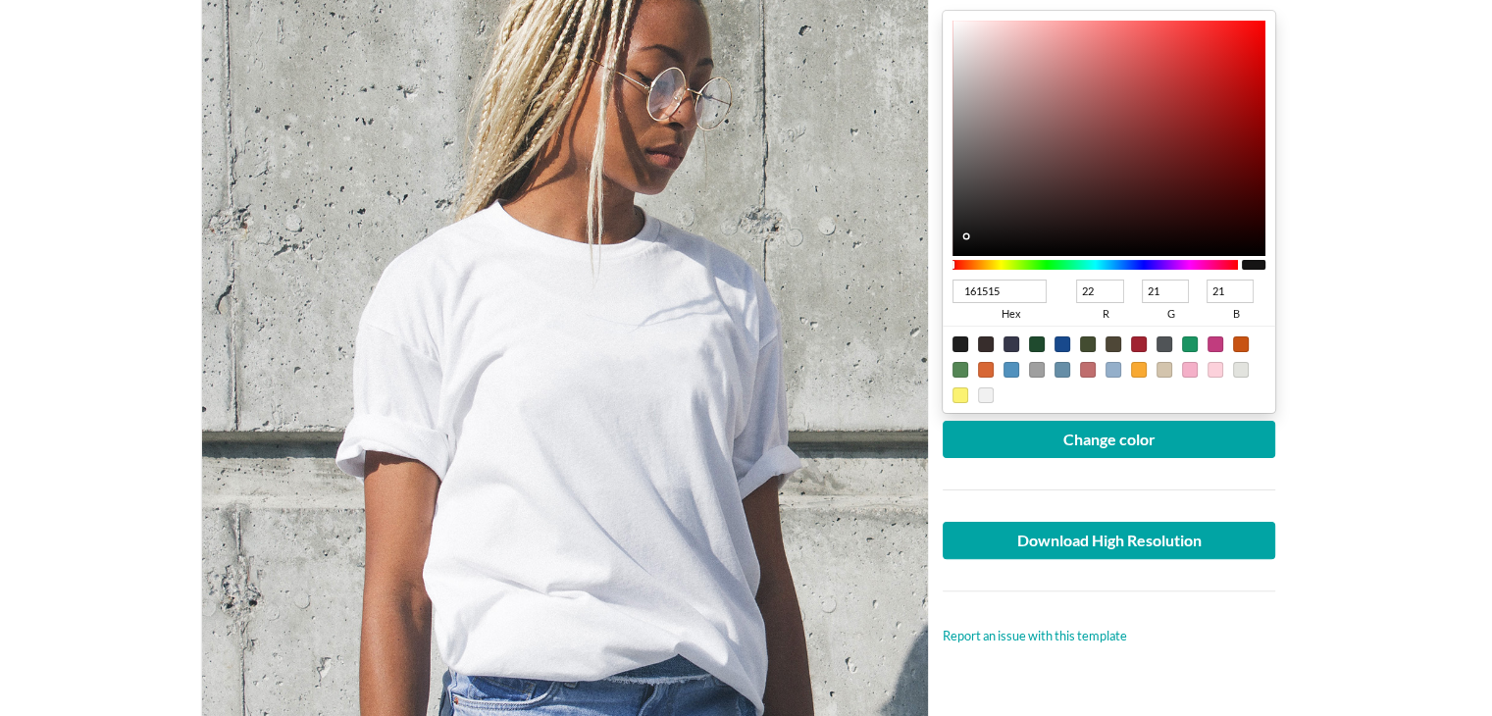
type input "171717"
type input "23"
type input "191919"
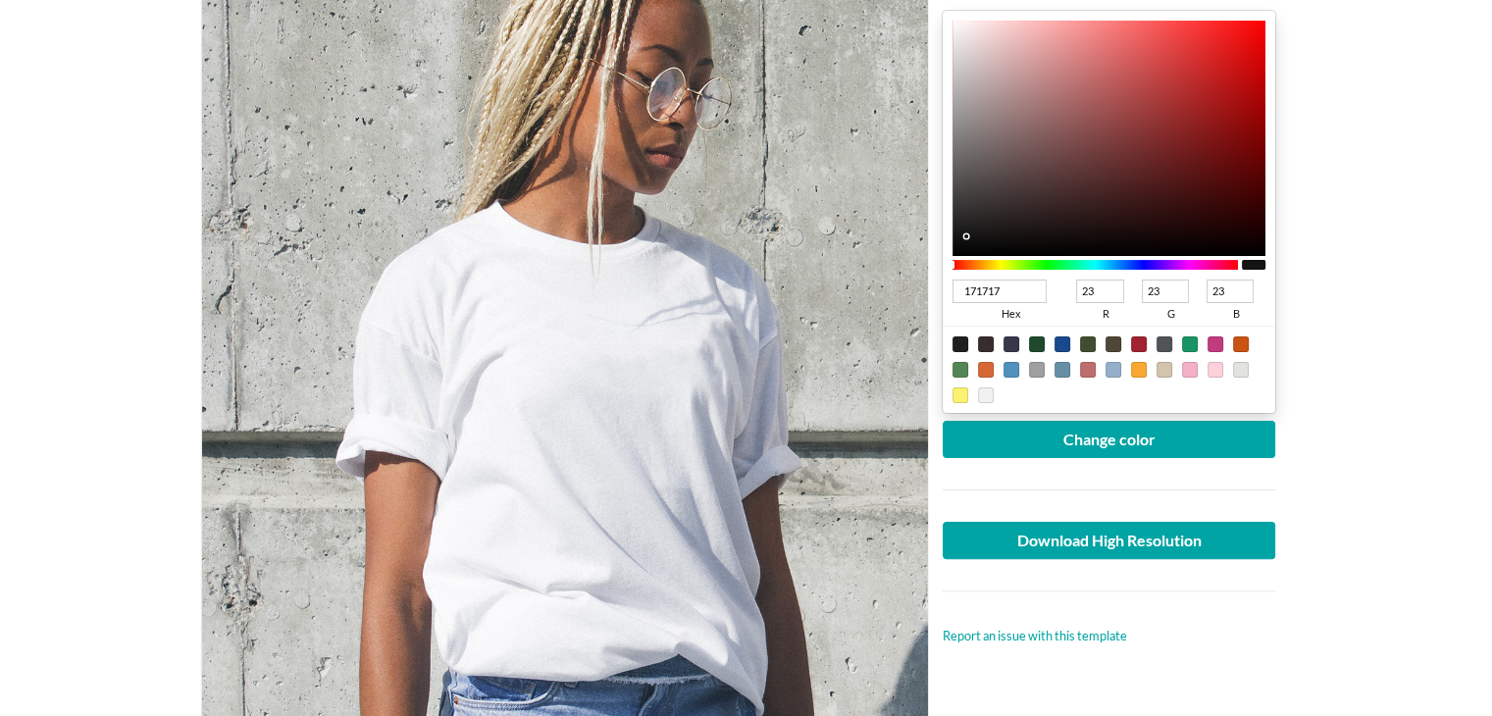
type input "25"
type input "181818"
type input "24"
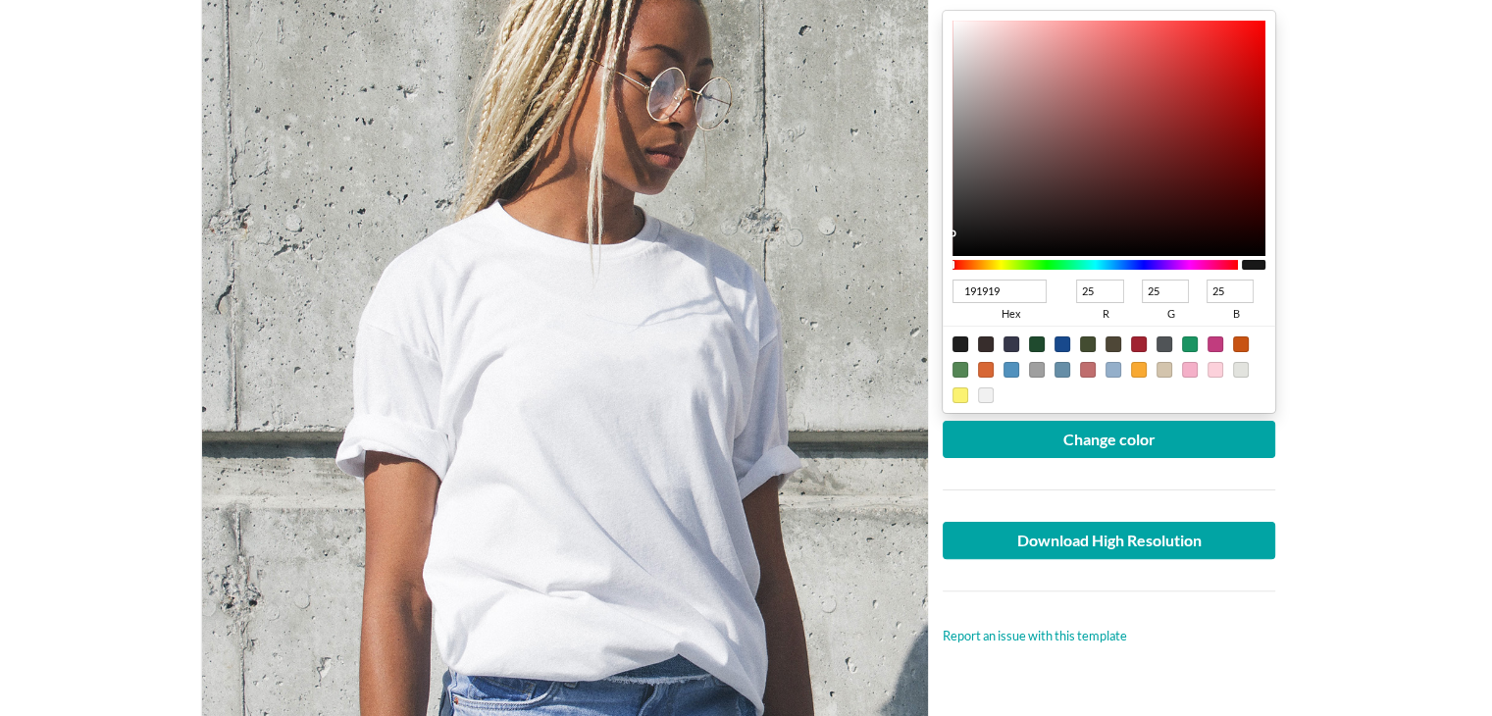
type input "24"
type input "171616"
type input "23"
type input "22"
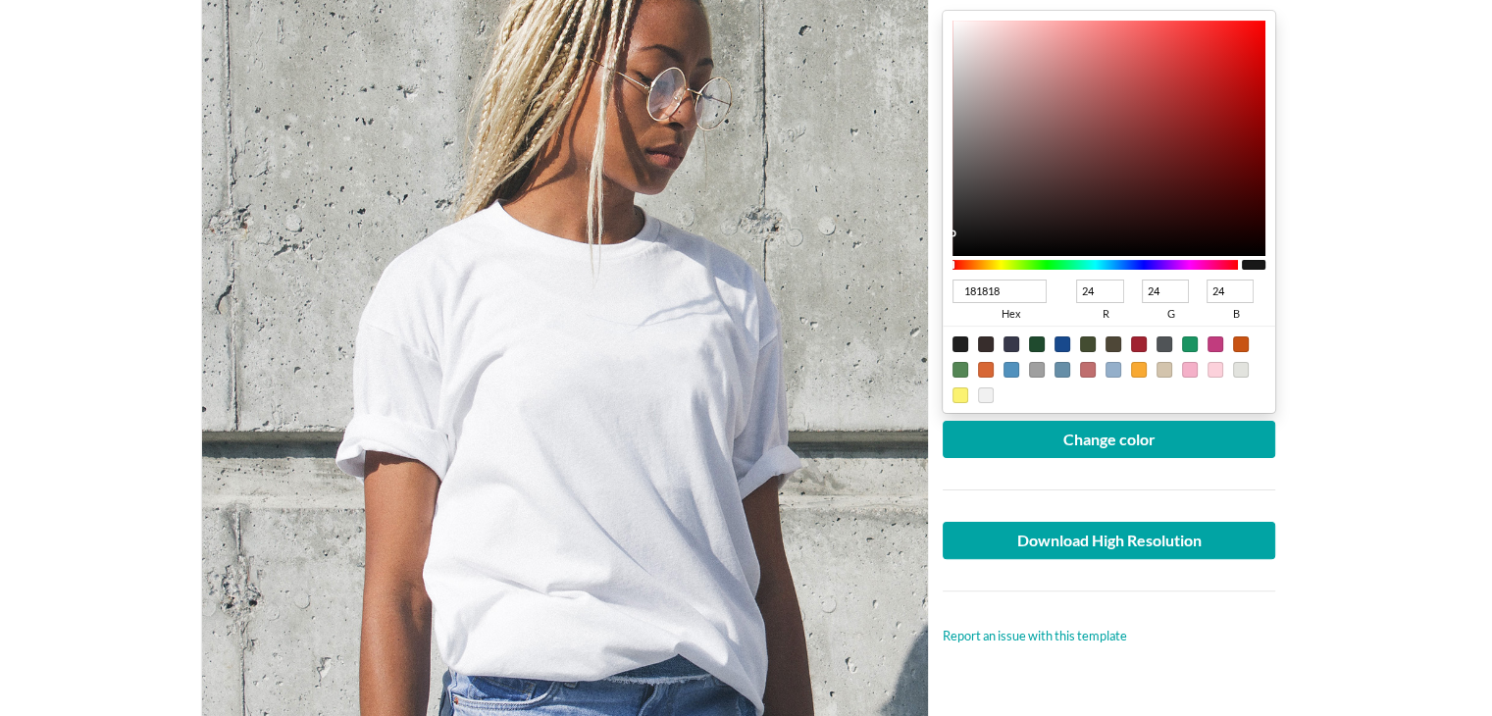
type input "22"
click at [961, 234] on div at bounding box center [1110, 138] width 314 height 235
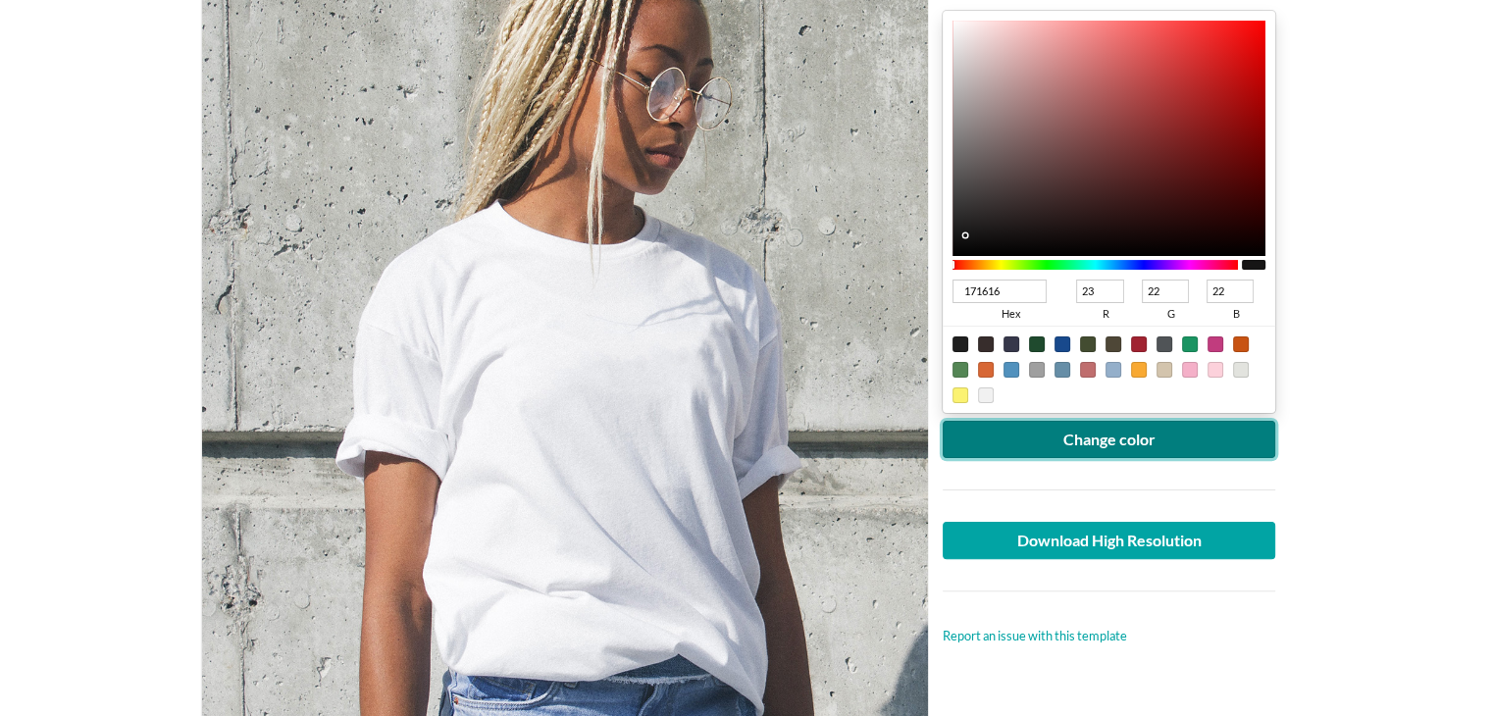
click at [1057, 437] on button "Change color" at bounding box center [1110, 439] width 334 height 37
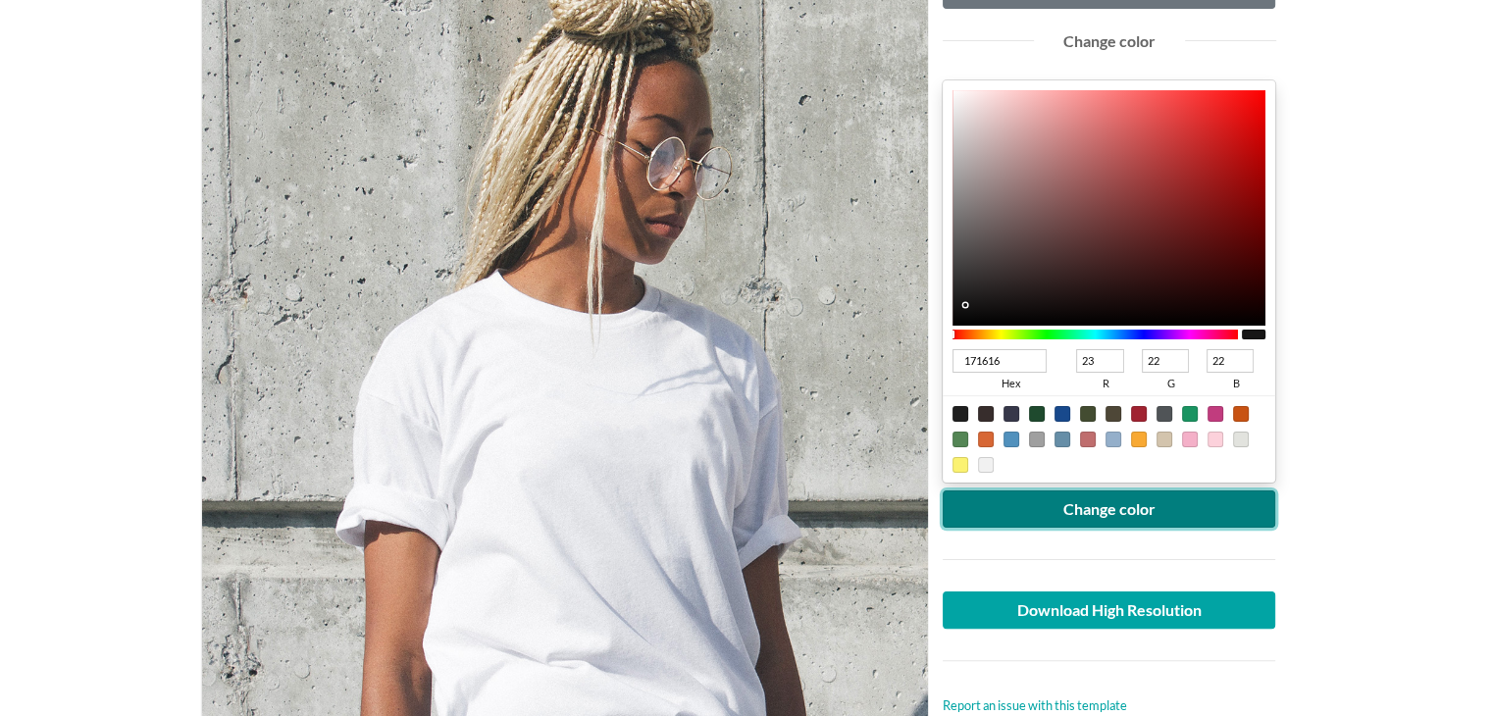
scroll to position [294, 0]
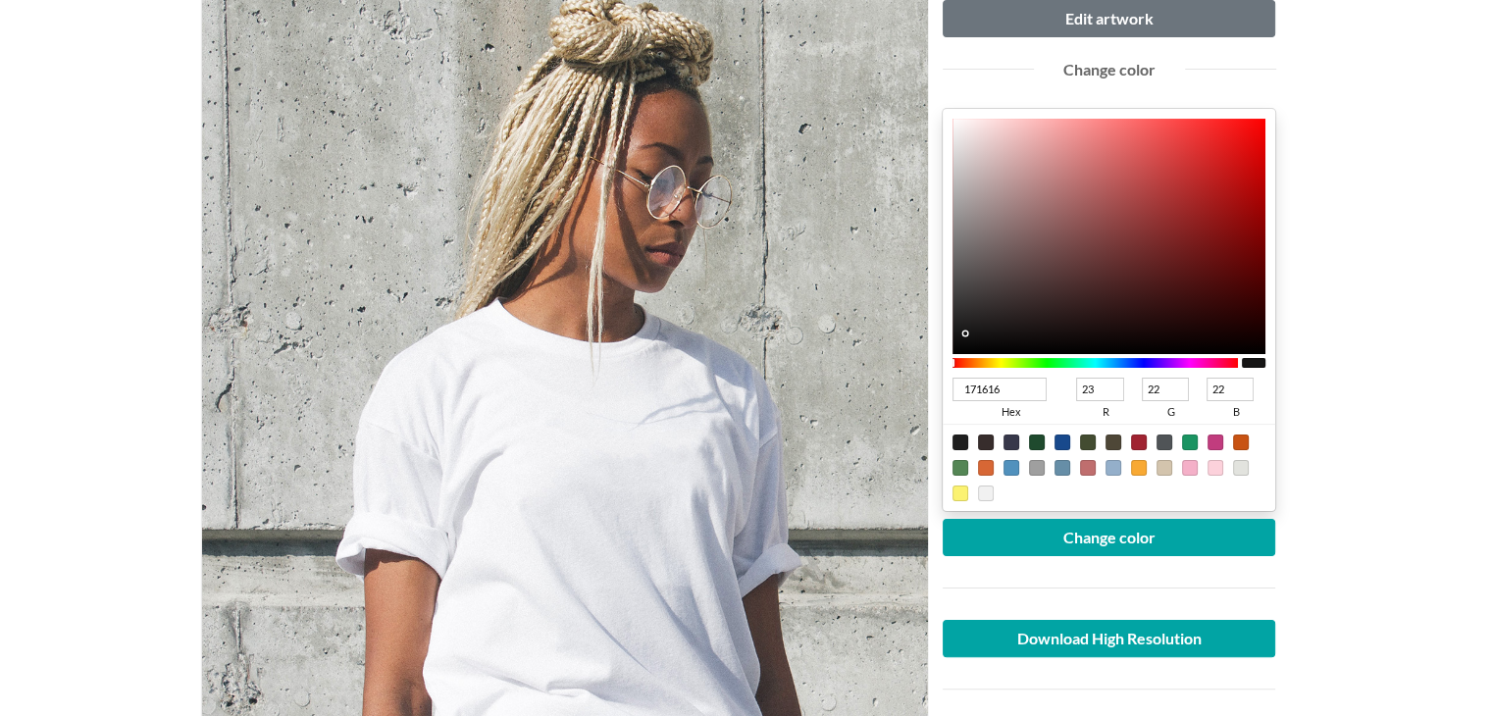
type input "313030"
type input "49"
type input "48"
click at [959, 308] on div at bounding box center [1110, 236] width 314 height 235
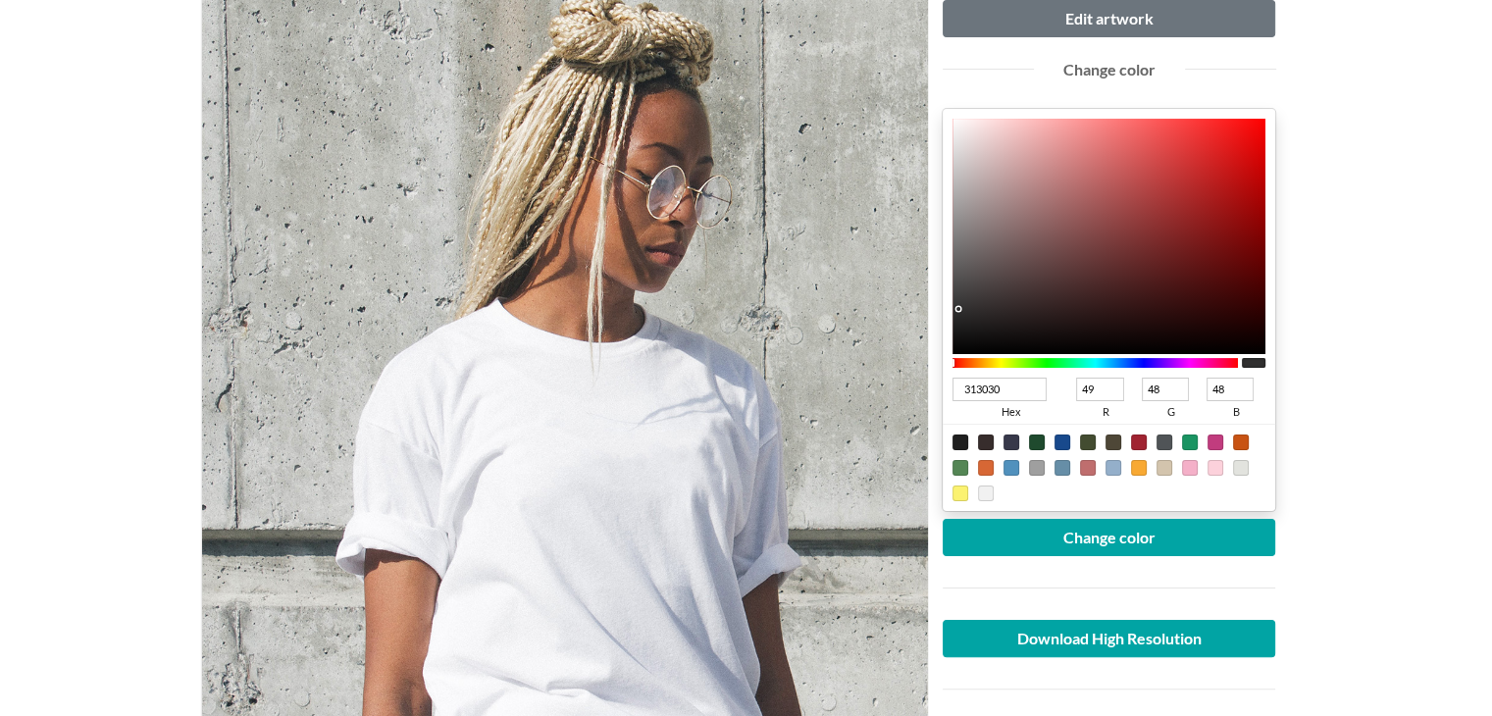
type input "222222"
type input "34"
click at [959, 322] on div at bounding box center [1110, 236] width 314 height 235
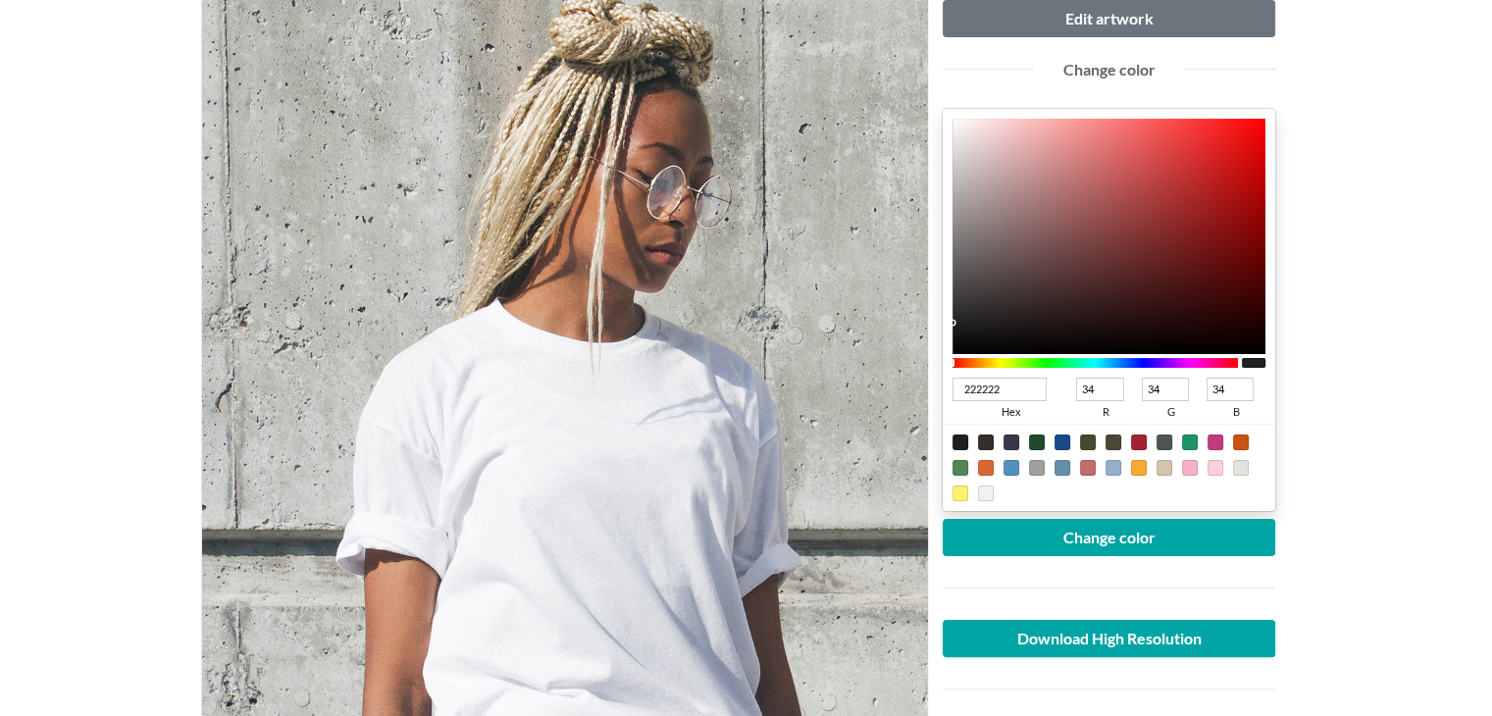
type input "2D2B2B"
type input "45"
type input "43"
click at [963, 312] on div at bounding box center [1110, 236] width 314 height 235
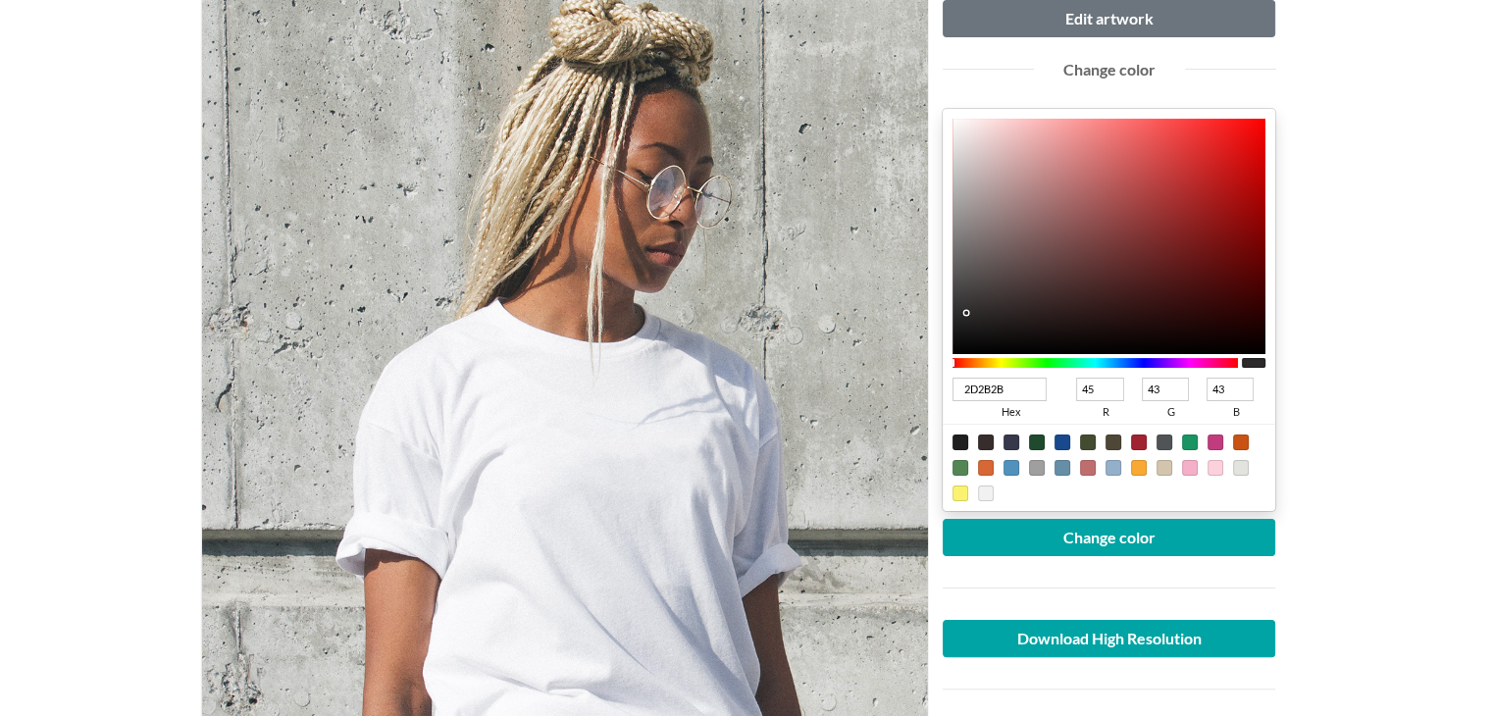
click at [964, 312] on div at bounding box center [966, 313] width 4 height 4
type input "2A2929"
type input "42"
type input "41"
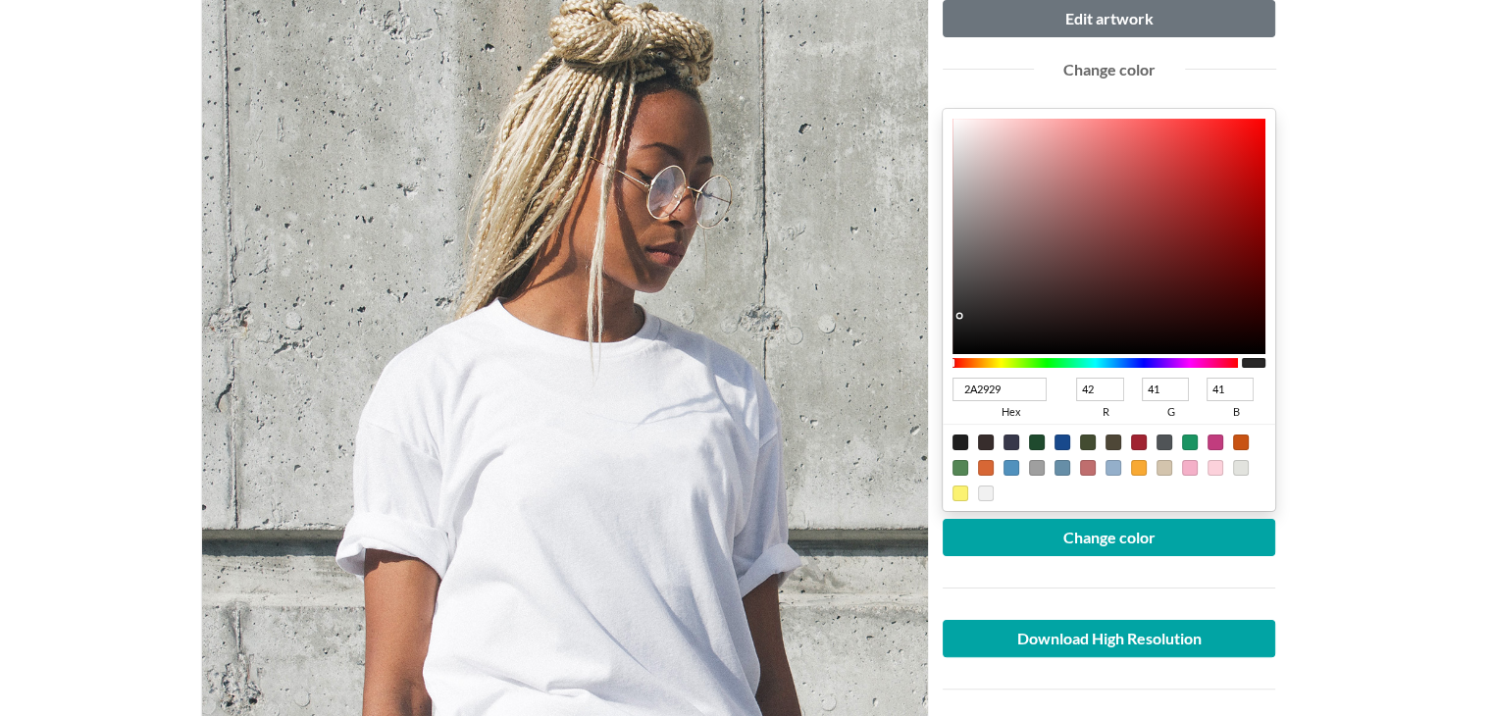
click at [961, 315] on div at bounding box center [1110, 236] width 314 height 235
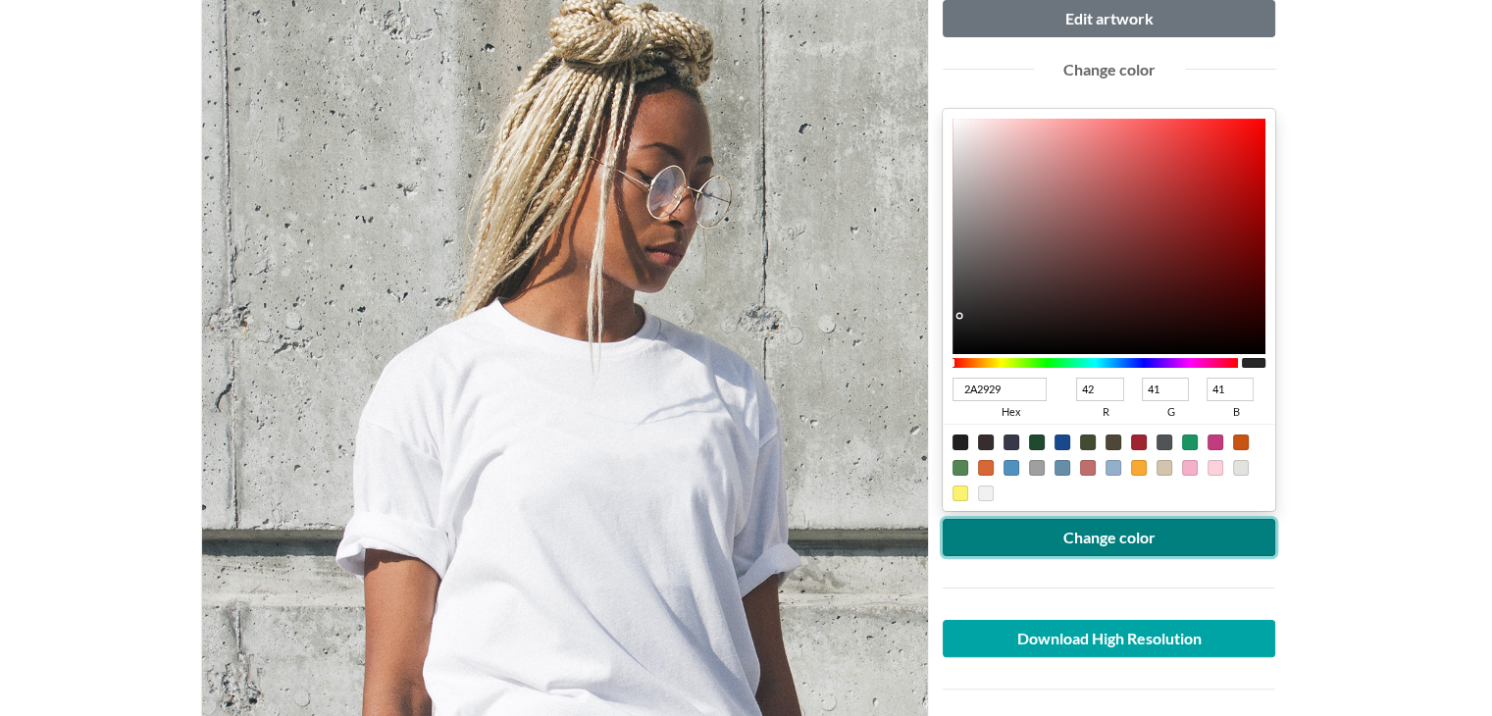
click at [1090, 546] on button "Change color" at bounding box center [1110, 537] width 334 height 37
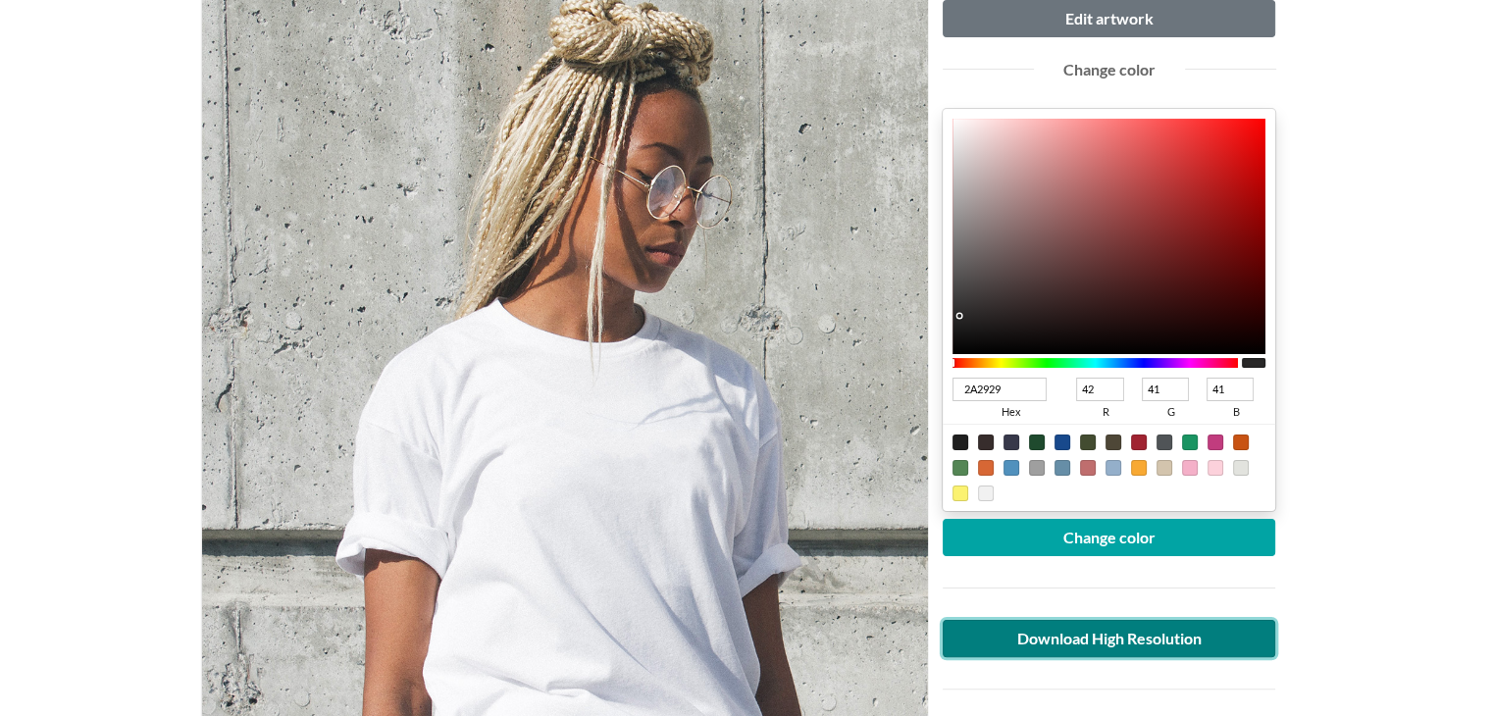
click at [1011, 636] on link "Download High Resolution" at bounding box center [1110, 638] width 334 height 37
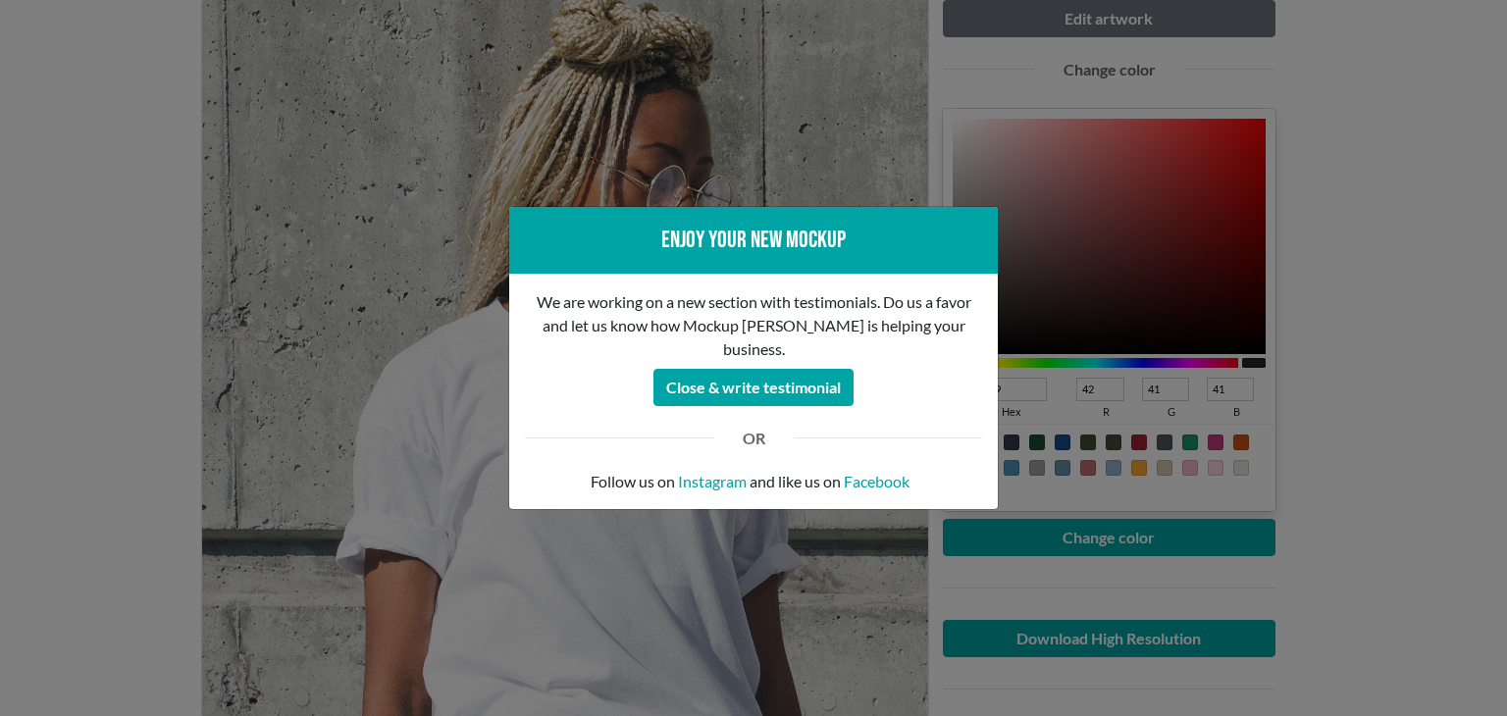
click at [1417, 335] on div "Enjoy your new mockup We are working on a new section with testimonials. Do us …" at bounding box center [753, 358] width 1507 height 716
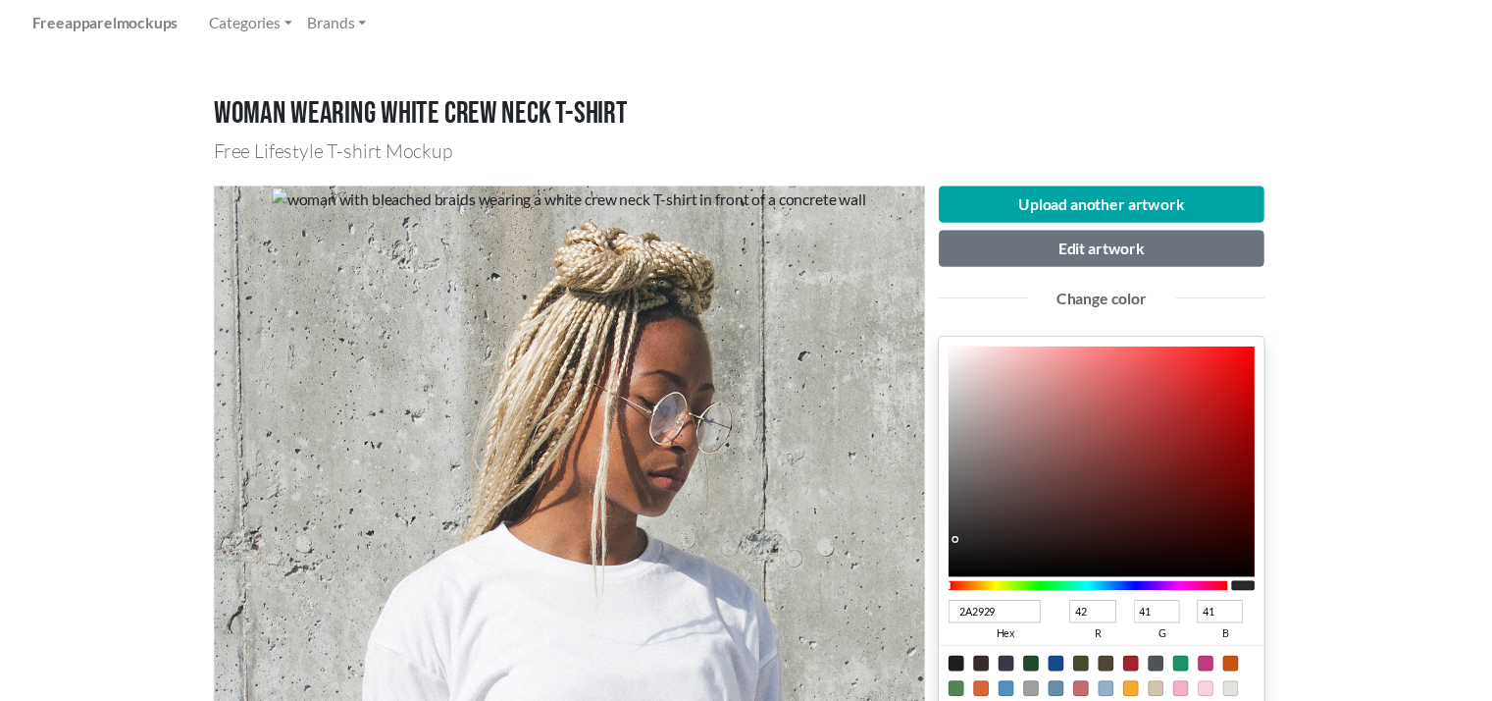
scroll to position [0, 0]
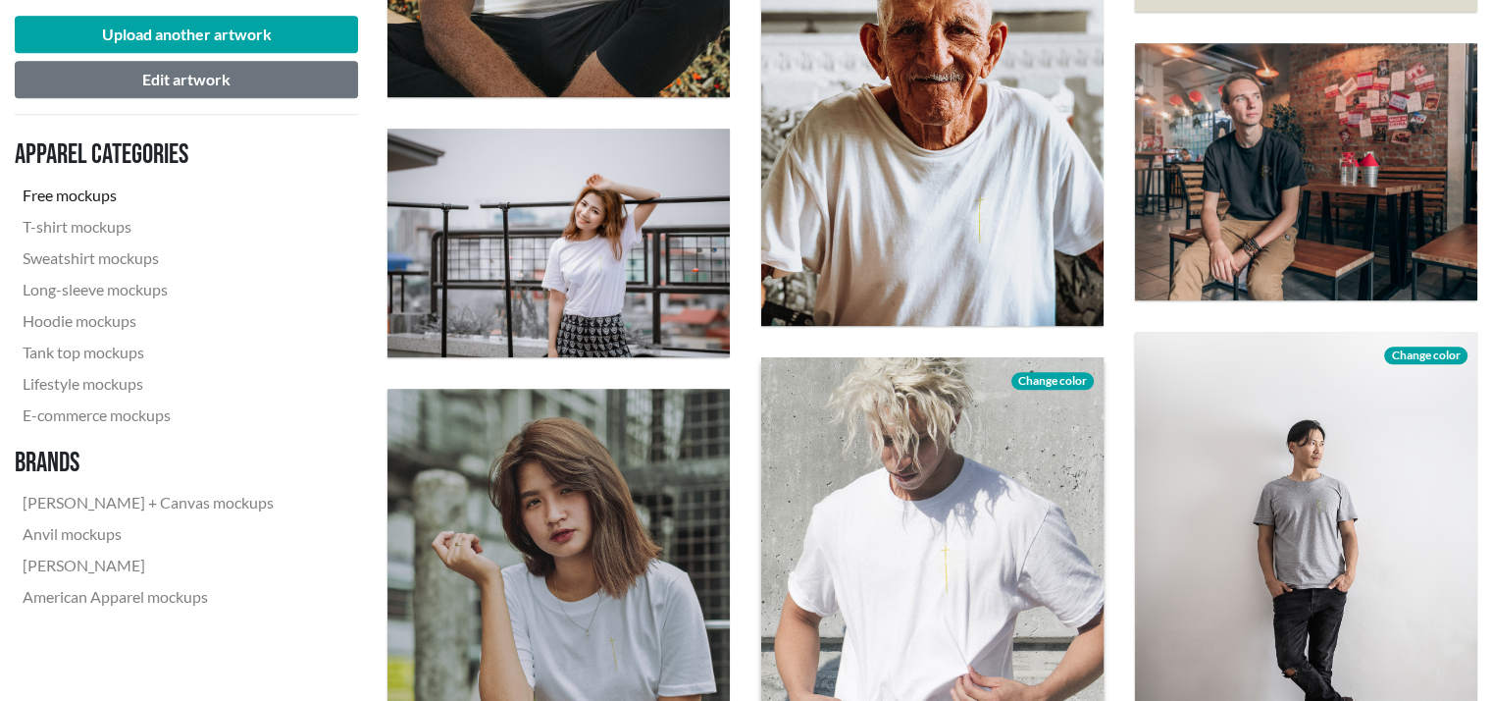
scroll to position [2060, 0]
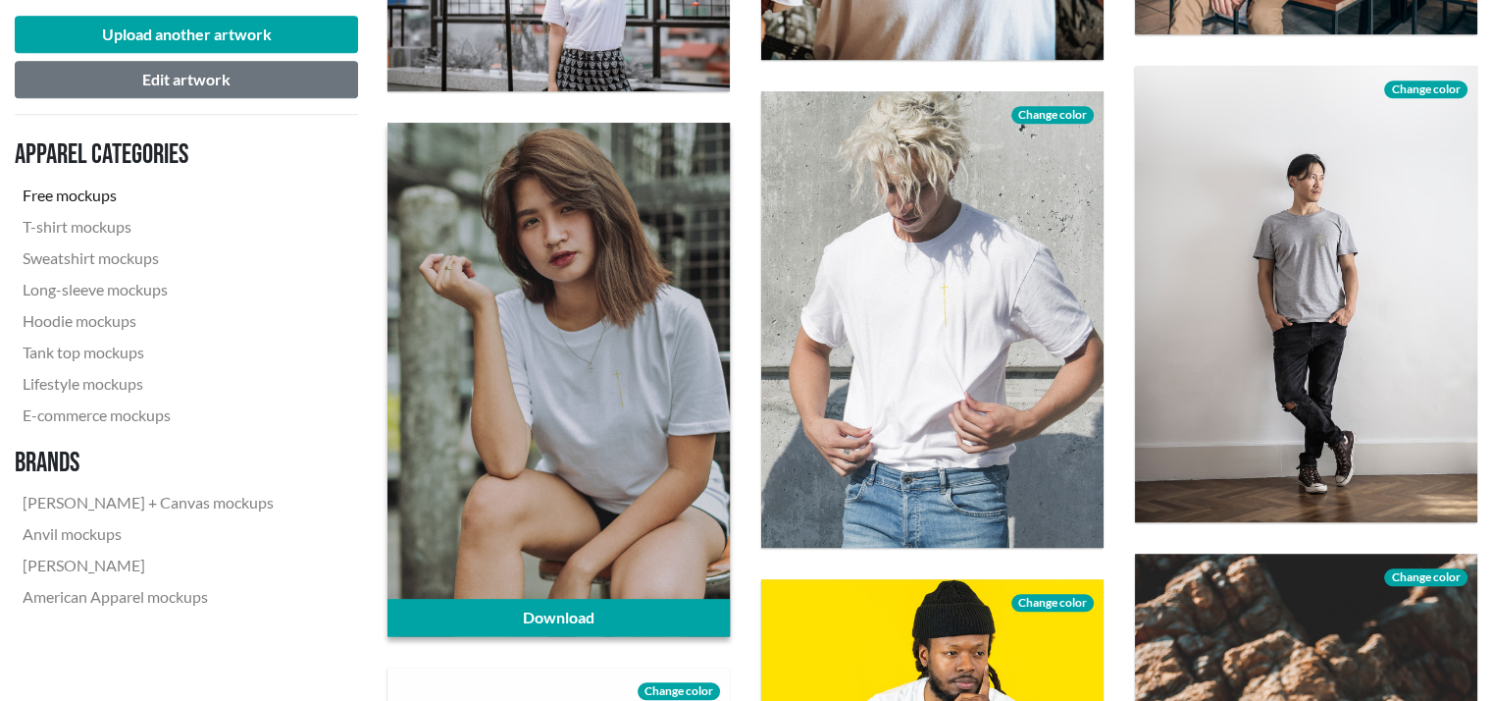
click at [608, 439] on div at bounding box center [559, 379] width 342 height 513
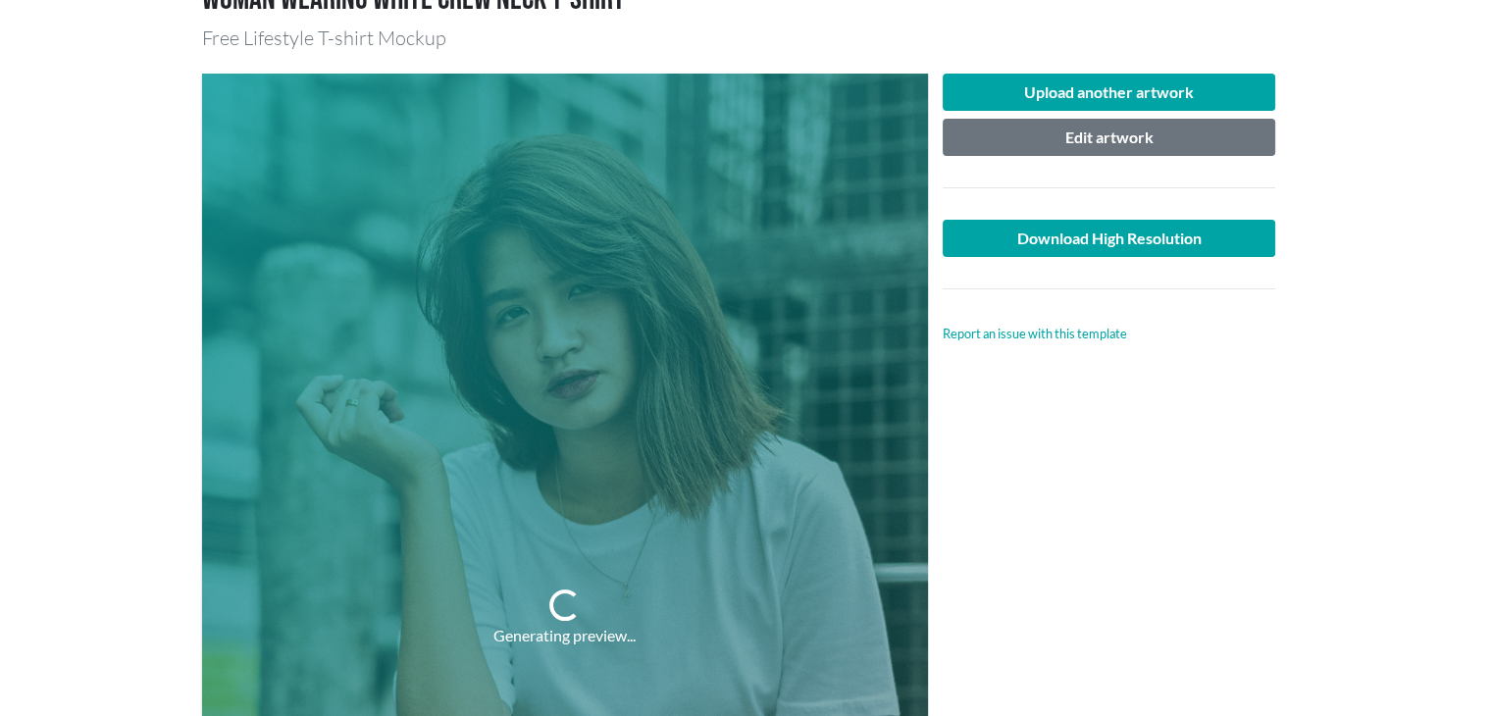
scroll to position [196, 0]
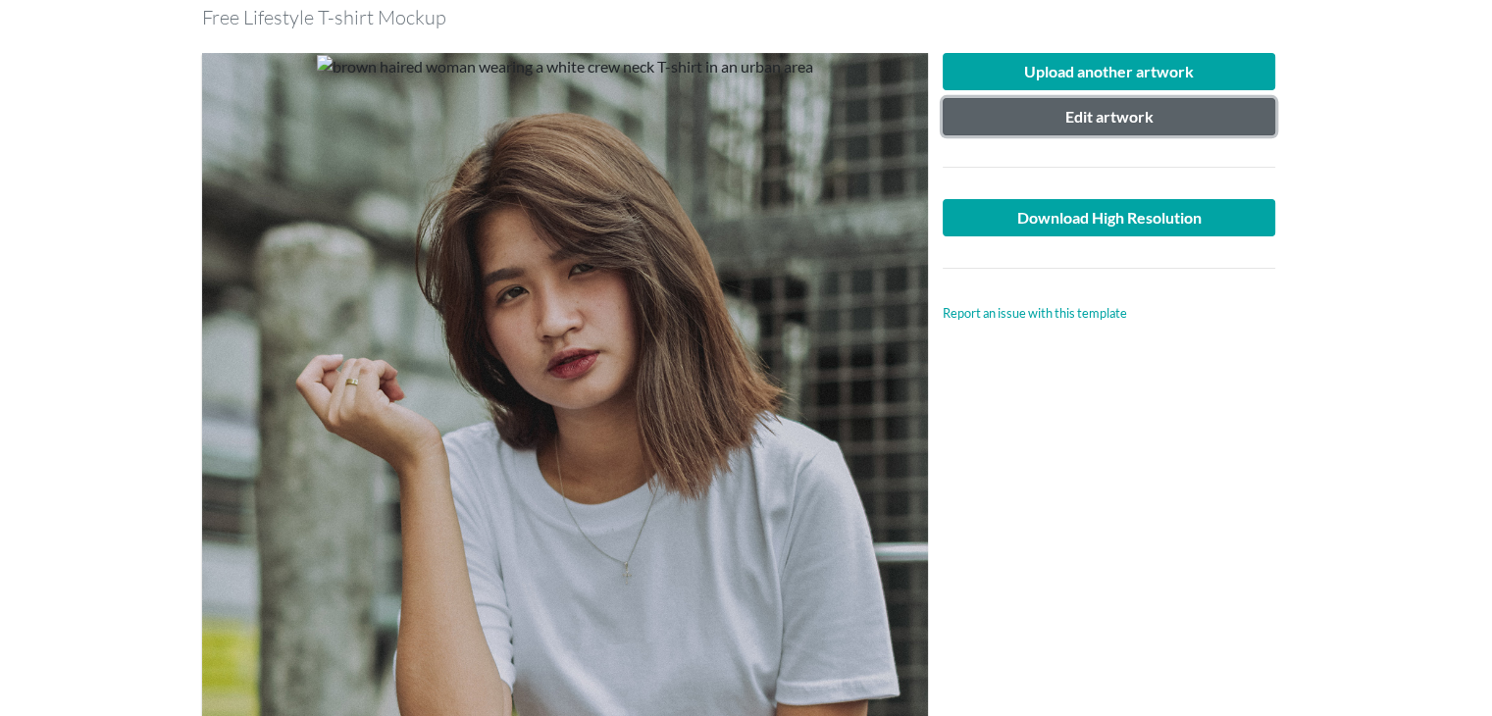
click at [1093, 122] on button "Edit artwork" at bounding box center [1110, 116] width 334 height 37
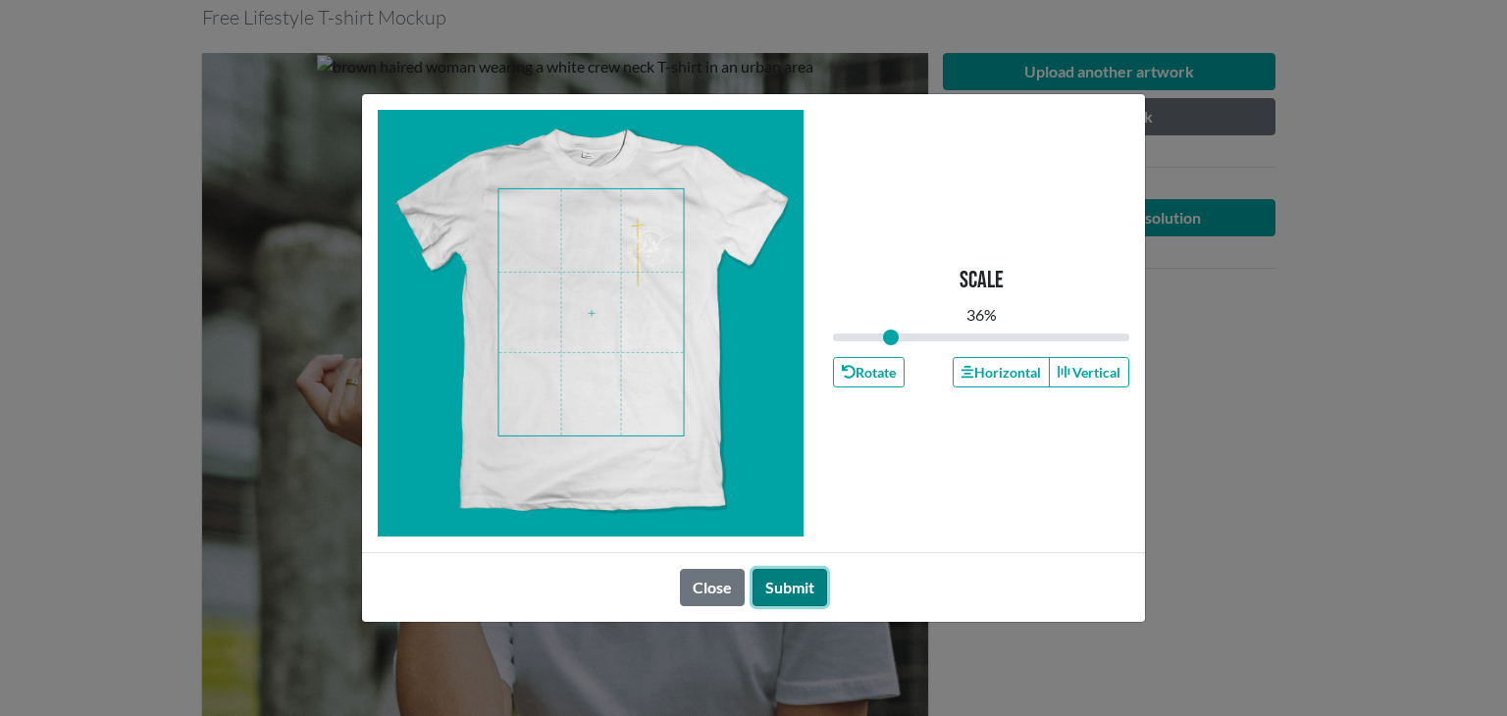
click at [785, 599] on button "Submit" at bounding box center [790, 587] width 75 height 37
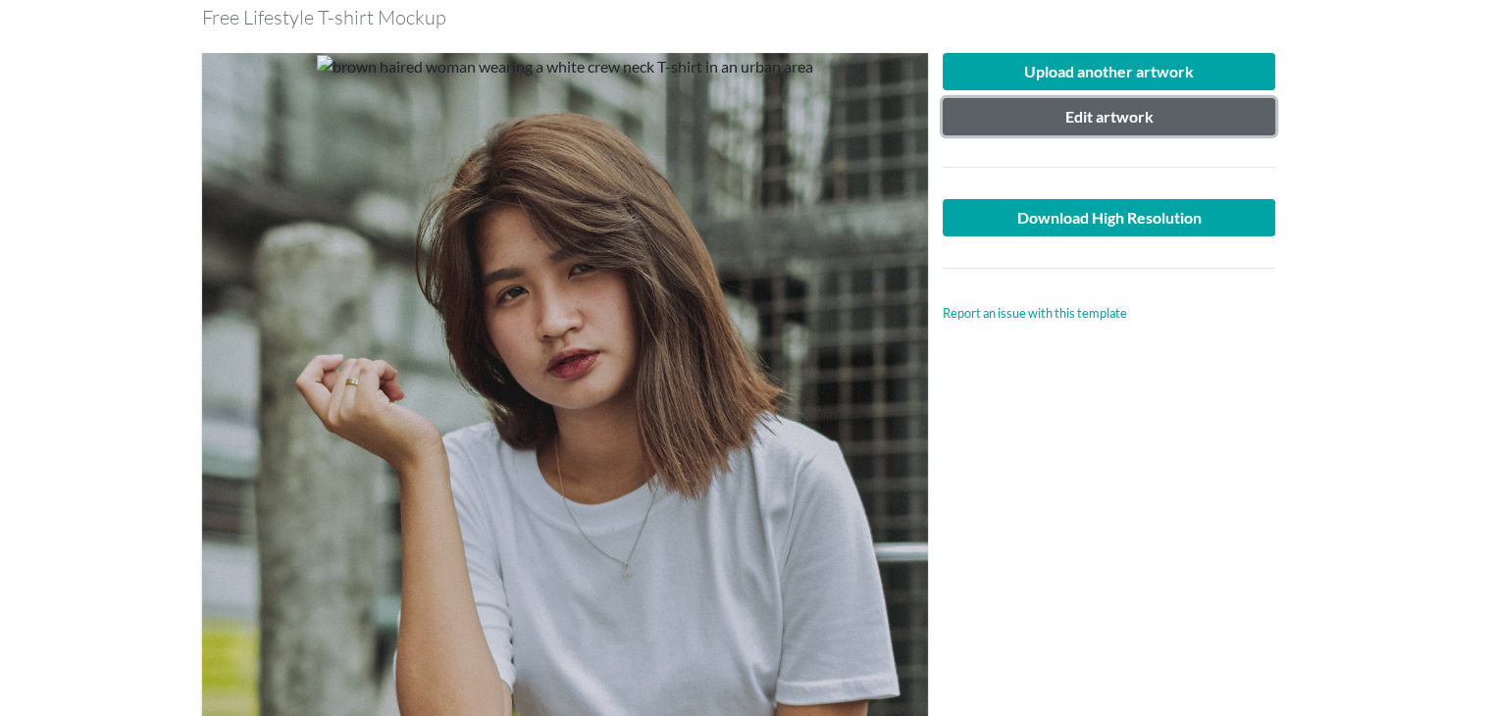
click at [1122, 114] on button "Edit artwork" at bounding box center [1110, 116] width 334 height 37
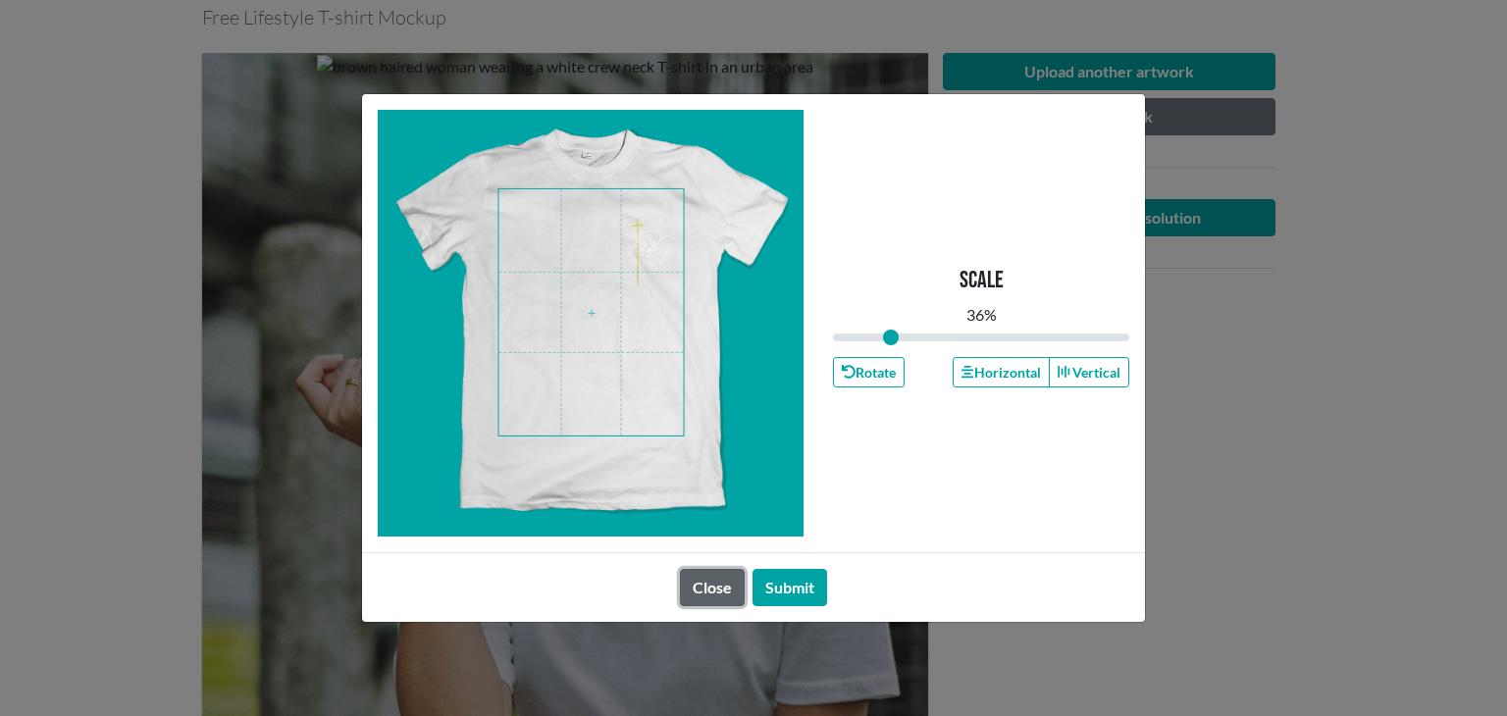
click at [721, 581] on button "Close" at bounding box center [712, 587] width 65 height 37
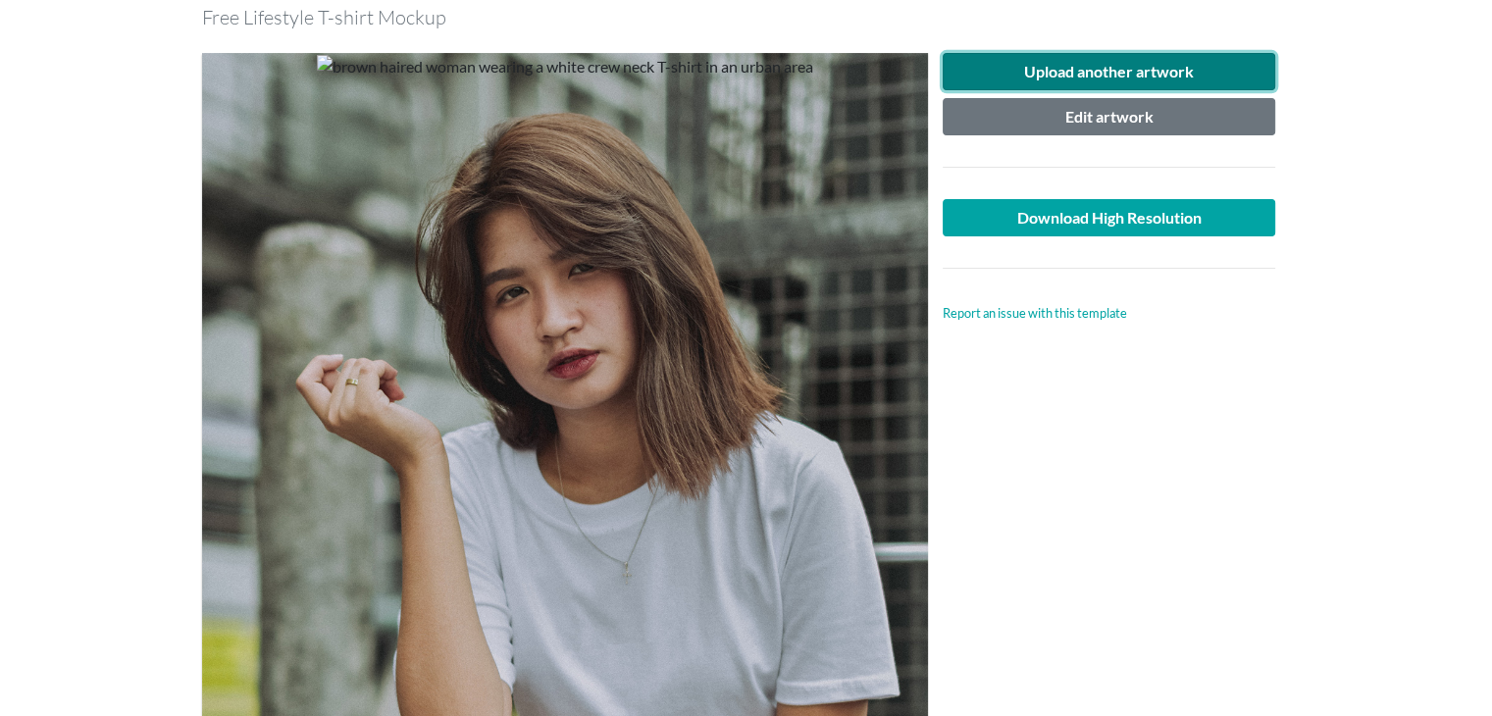
click at [1123, 77] on button "Upload another artwork" at bounding box center [1110, 71] width 334 height 37
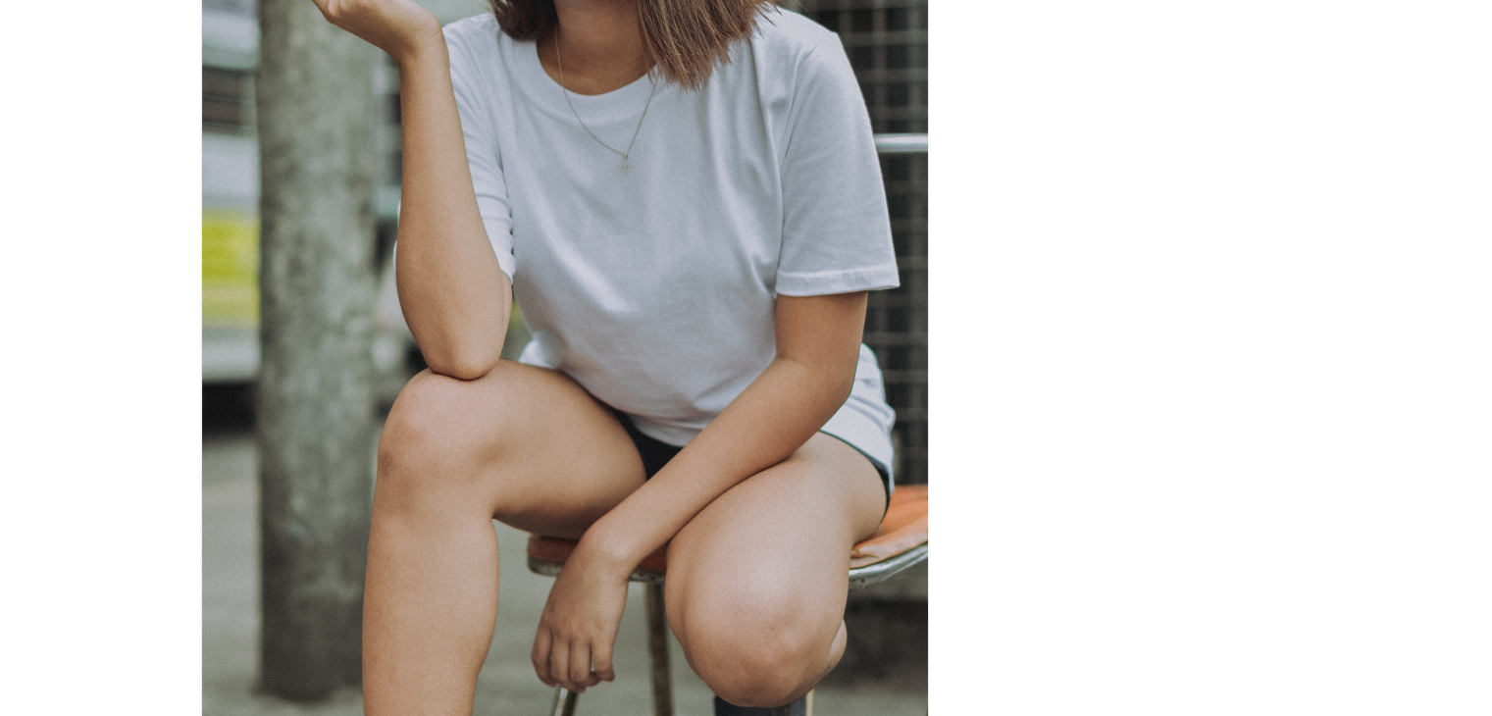
scroll to position [294, 0]
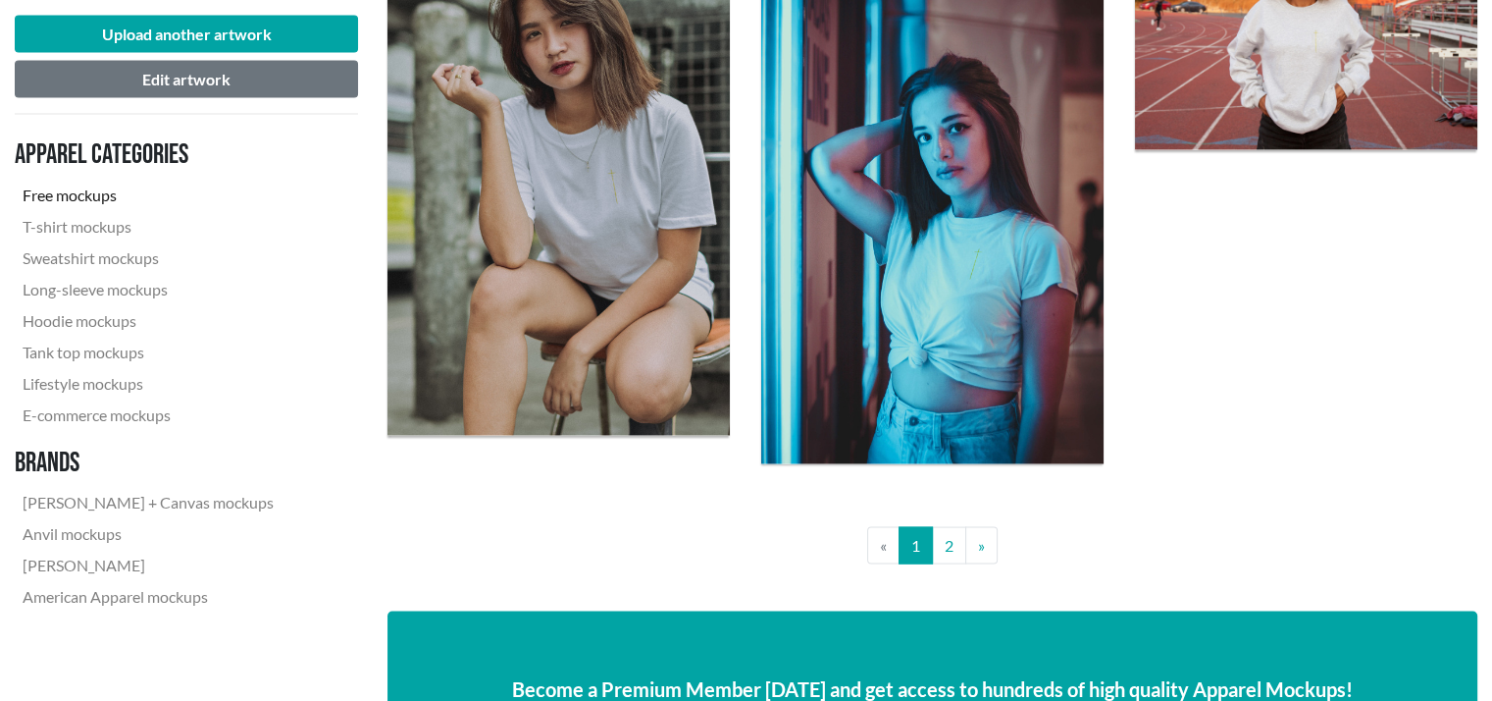
scroll to position [4023, 0]
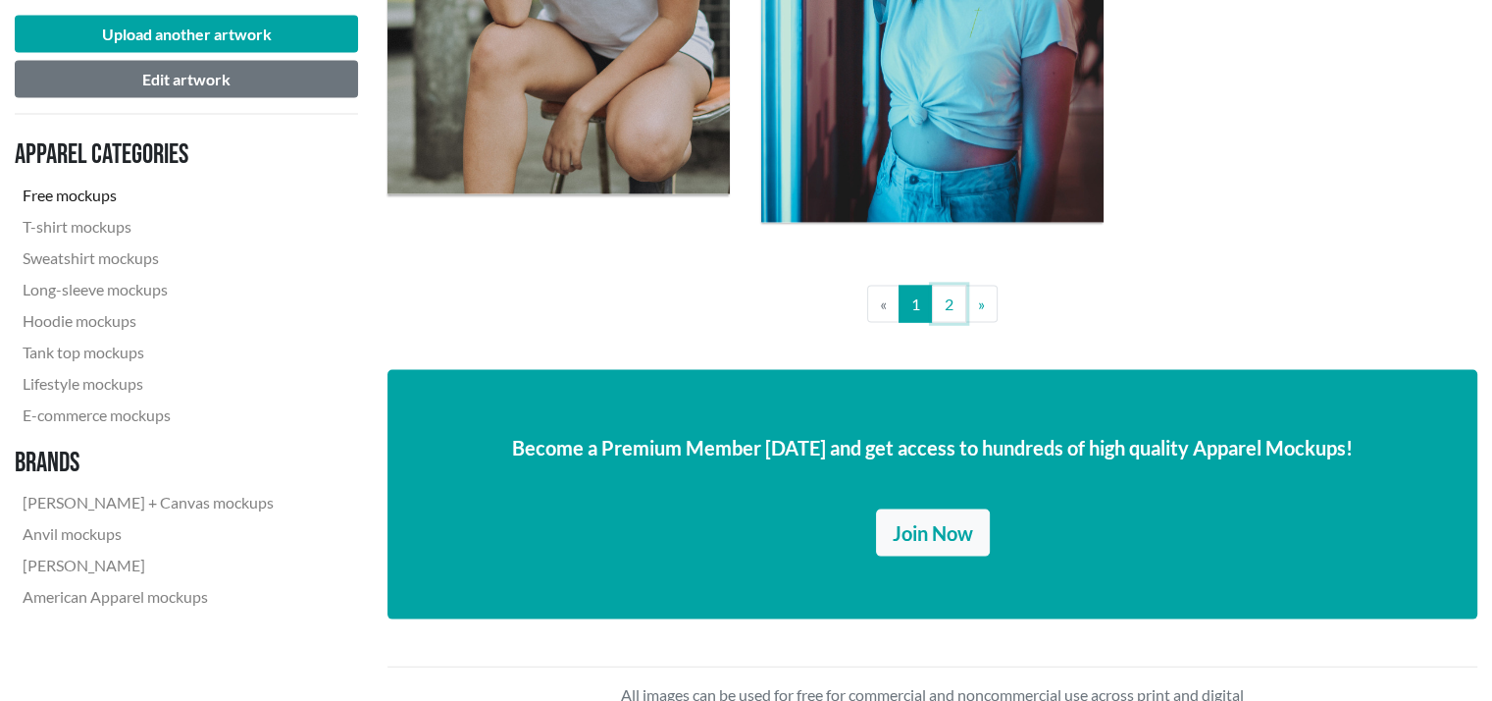
drag, startPoint x: 951, startPoint y: 312, endPoint x: 1291, endPoint y: 311, distance: 340.4
click at [951, 312] on link "2" at bounding box center [949, 304] width 34 height 37
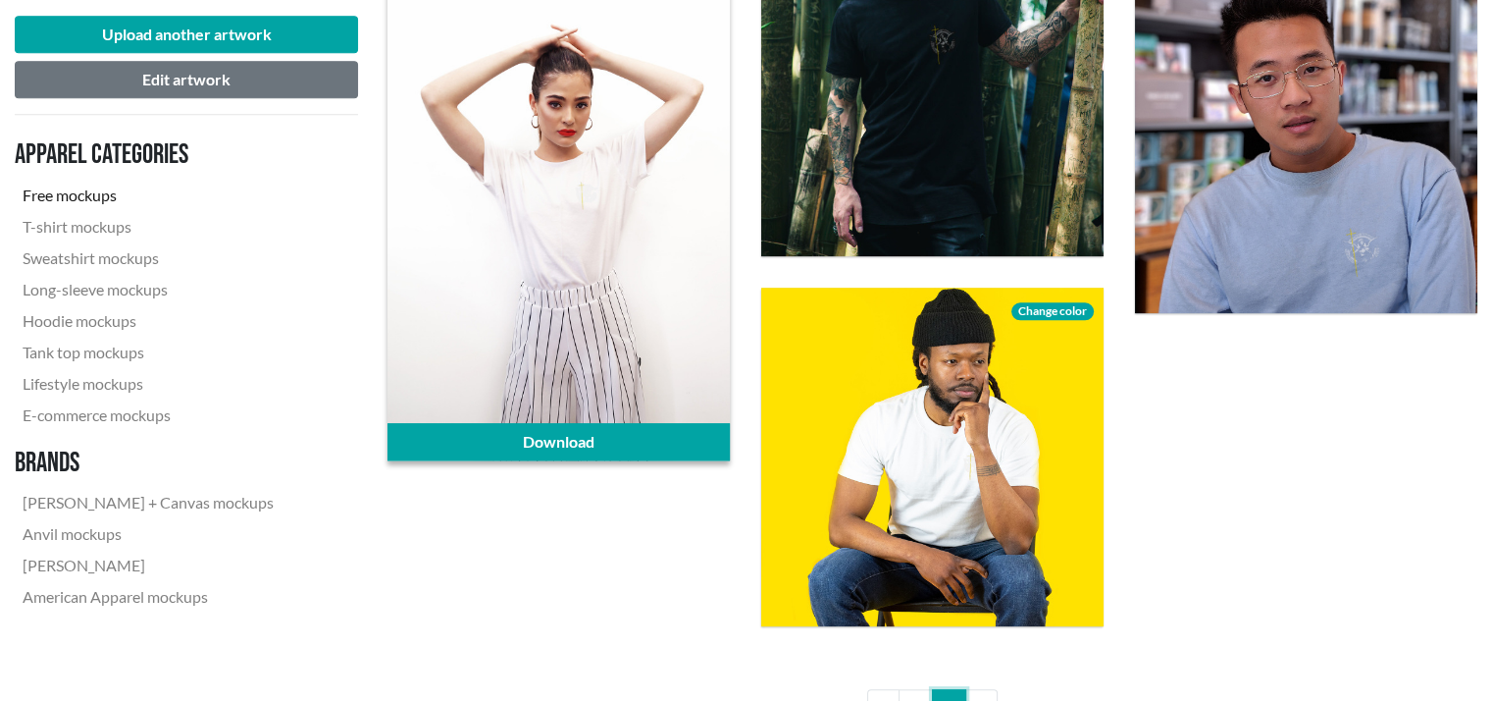
scroll to position [2257, 0]
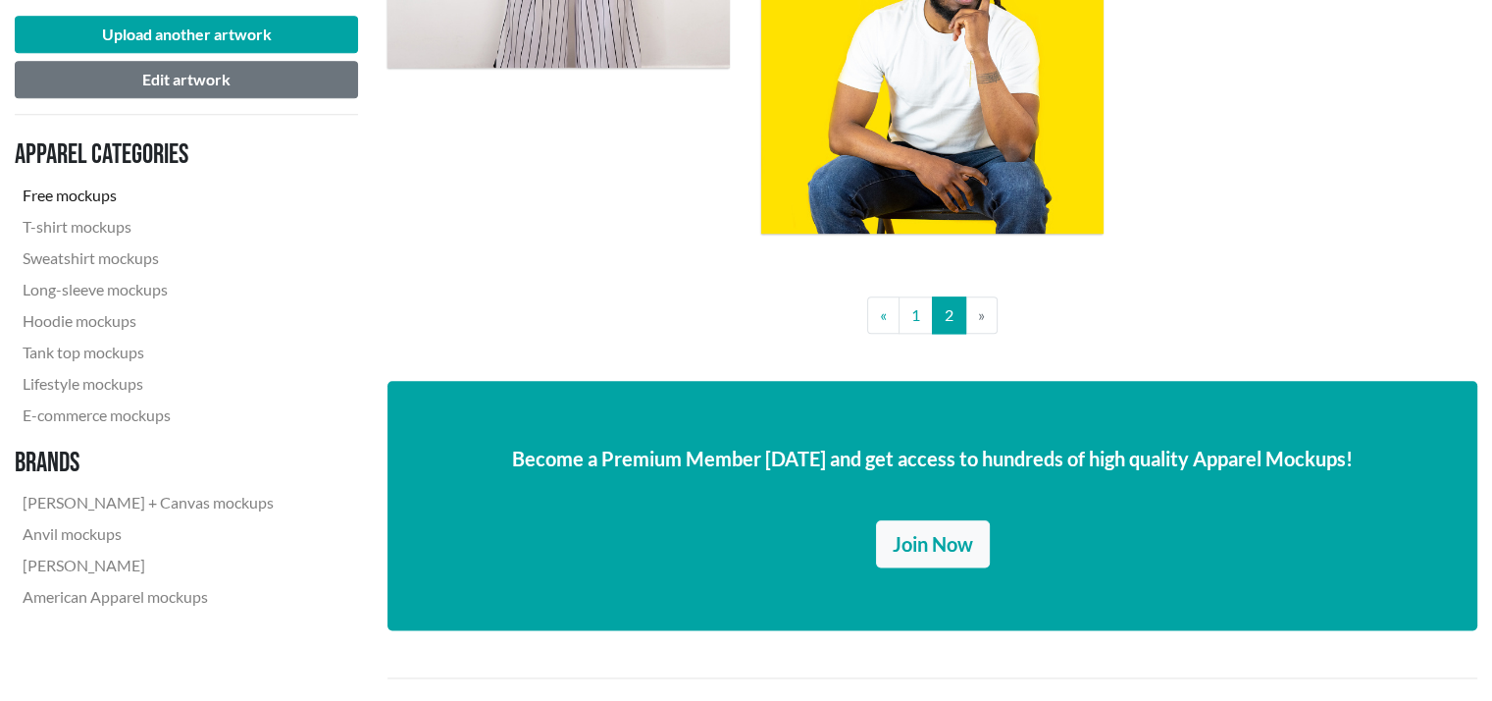
click at [983, 315] on li "» Next" at bounding box center [981, 314] width 31 height 37
click at [978, 318] on li "» Next" at bounding box center [981, 314] width 31 height 37
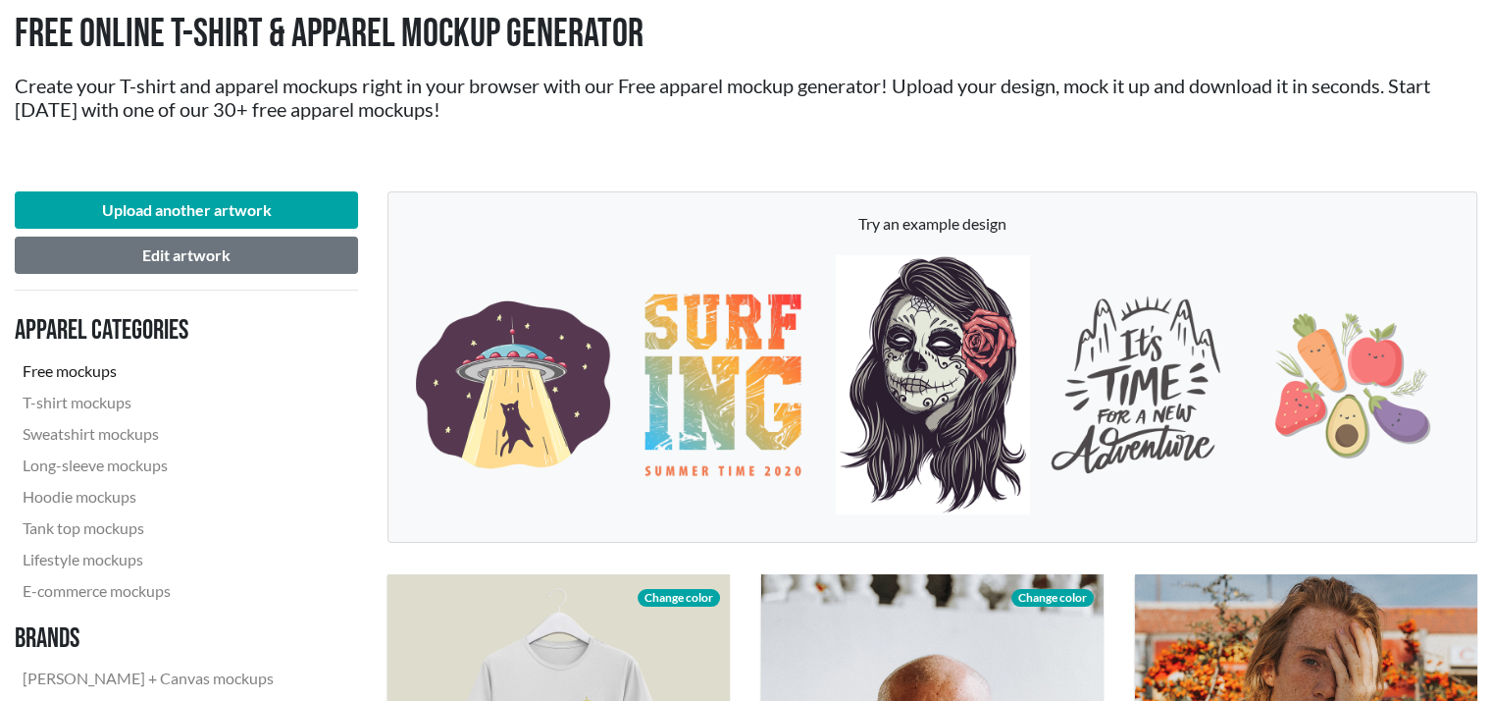
scroll to position [0, 0]
